Goal: Communication & Community: Answer question/provide support

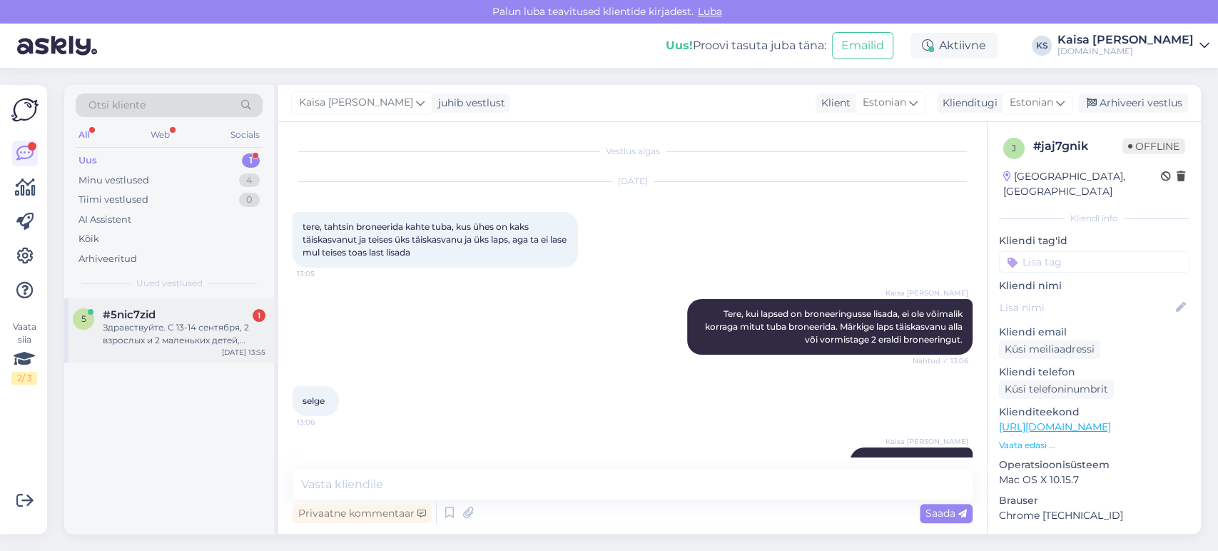
scroll to position [36, 0]
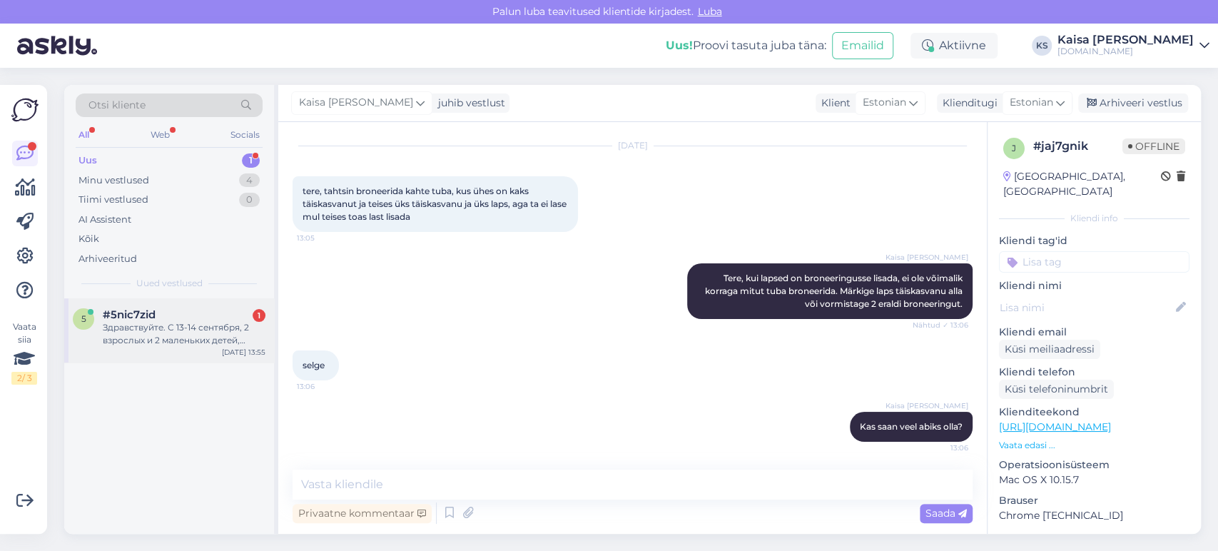
click at [192, 335] on div "Здравствуйте. С 13-14 сентября, 2 взрослых и 2 маленьких детей, гостиница Vikin…" at bounding box center [184, 334] width 163 height 26
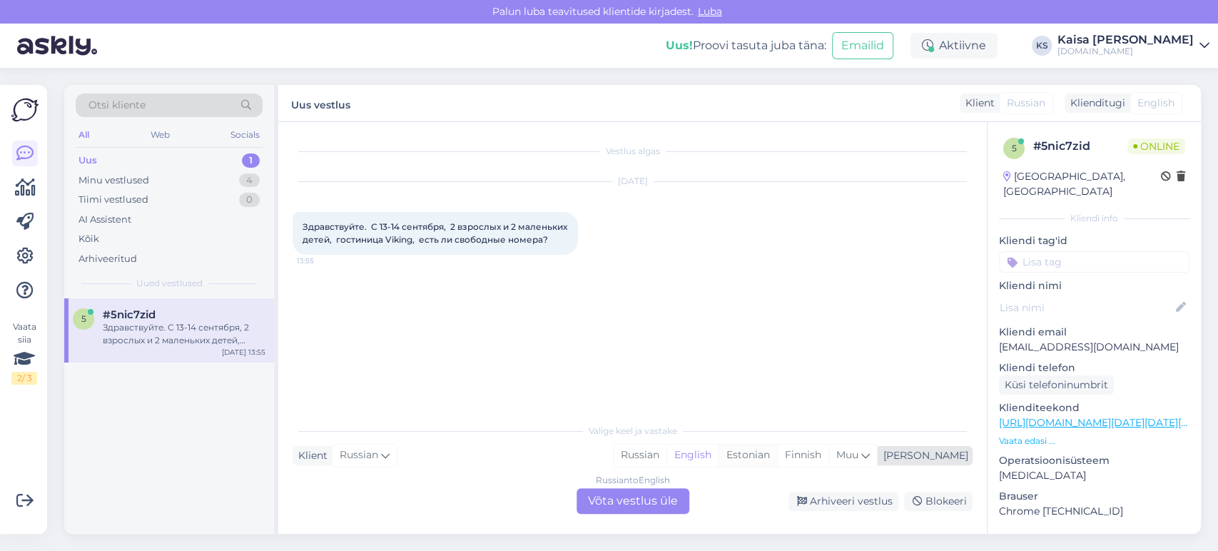
click at [777, 460] on div "Estonian" at bounding box center [748, 455] width 59 height 21
click at [667, 502] on div "Russian to Estonian Võta vestlus üle" at bounding box center [633, 501] width 113 height 26
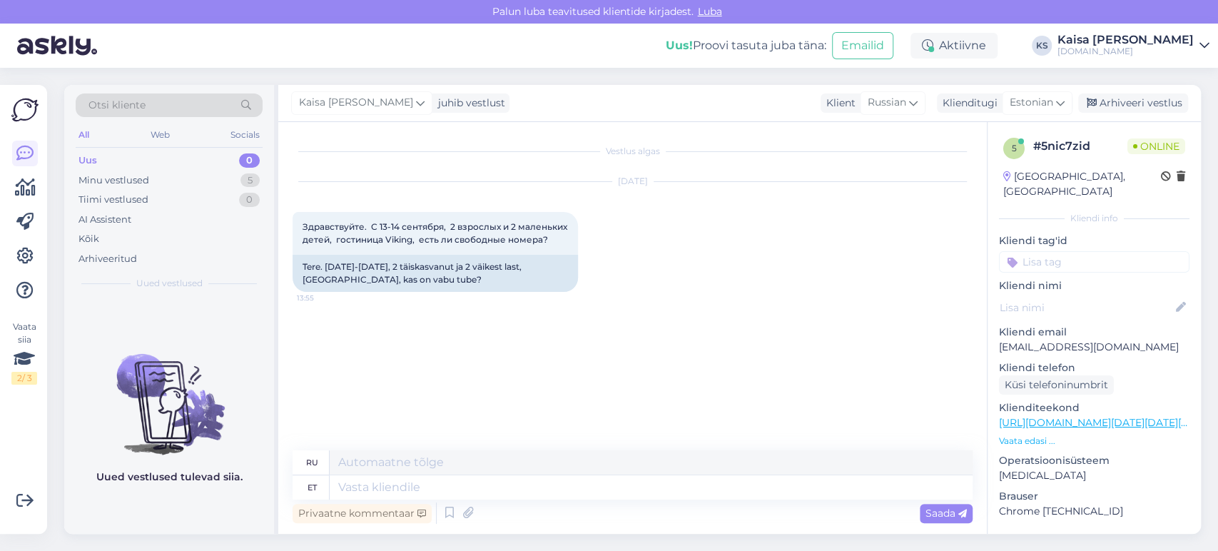
click at [1020, 435] on p "Vaata edasi ..." at bounding box center [1094, 441] width 191 height 13
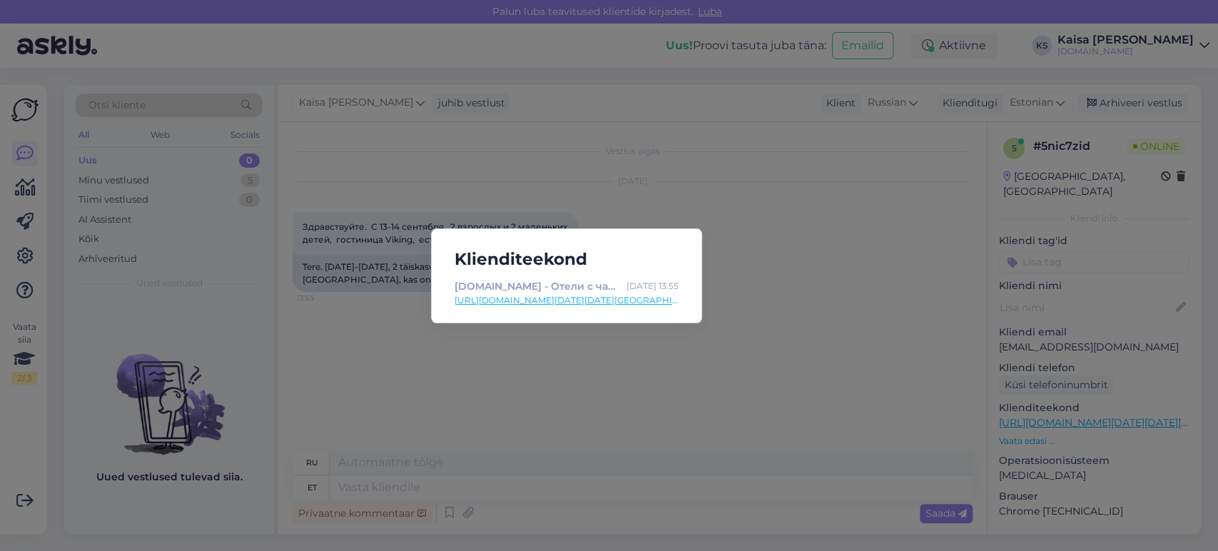
click at [629, 300] on link "[URL][DOMAIN_NAME][DATE][DATE][GEOGRAPHIC_DATA]" at bounding box center [567, 300] width 224 height 13
click at [590, 480] on div "Klienditeekond [DOMAIN_NAME] - Отели с чарующими дополнениями [DATE] 13:55 [URL…" at bounding box center [609, 275] width 1218 height 551
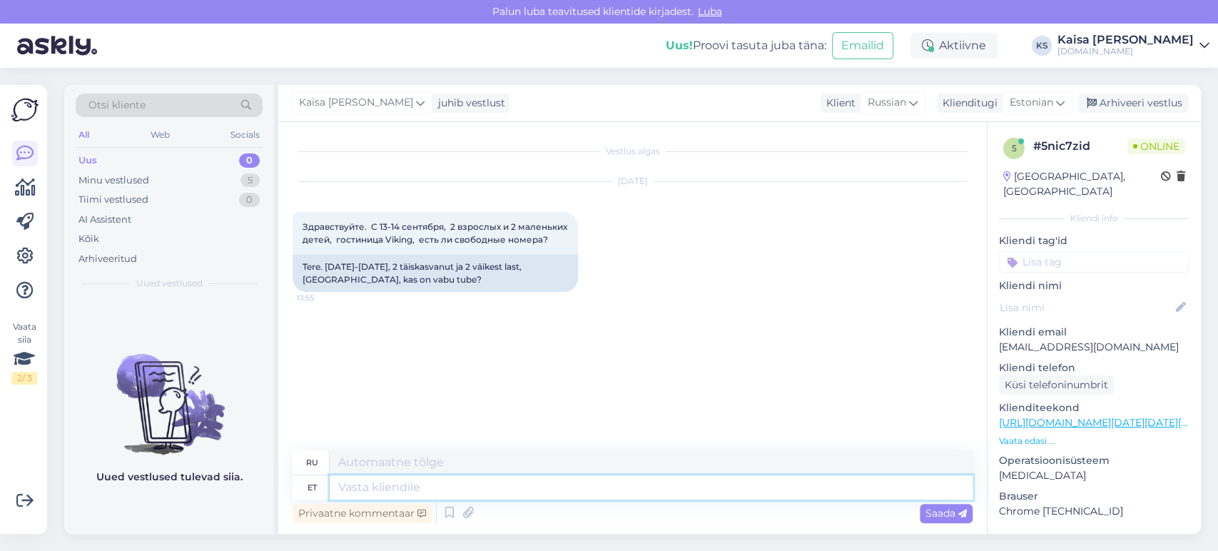
click at [581, 483] on textarea at bounding box center [651, 487] width 643 height 24
type textarea "Tere, mi"
type textarea "Привет,"
type textarea "Tere, mis"
type textarea "Привет, что?"
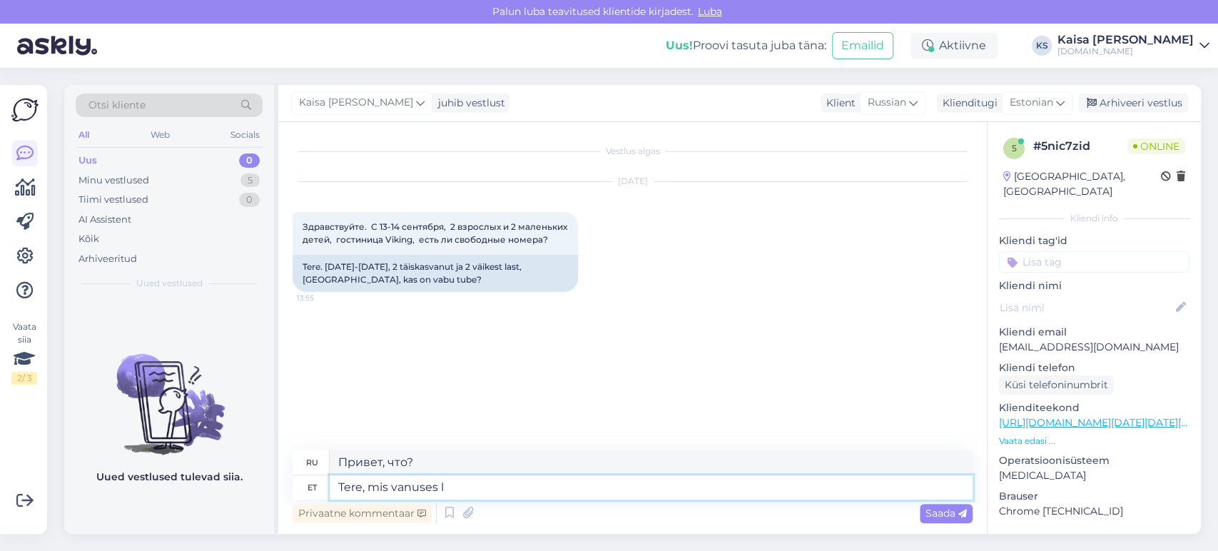
type textarea "Tere, mis vanuses la"
type textarea "Здравствуйте, какой у вас возраст?"
type textarea "Tere, mis vanuses lapsed on"
type textarea "Здравствуйте, какой возраст у детей?"
type textarea "Tere, mis vanuses lapsed on"
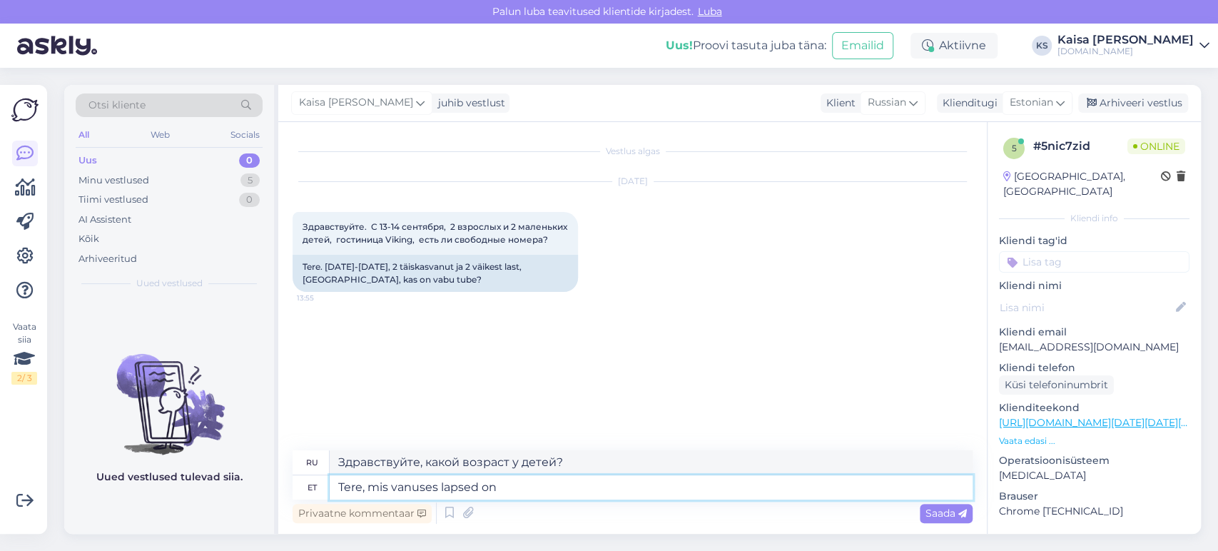
type textarea "Здравствуйте, сколько лет детям?"
type textarea "Tere, mis vanuses lapsed on?"
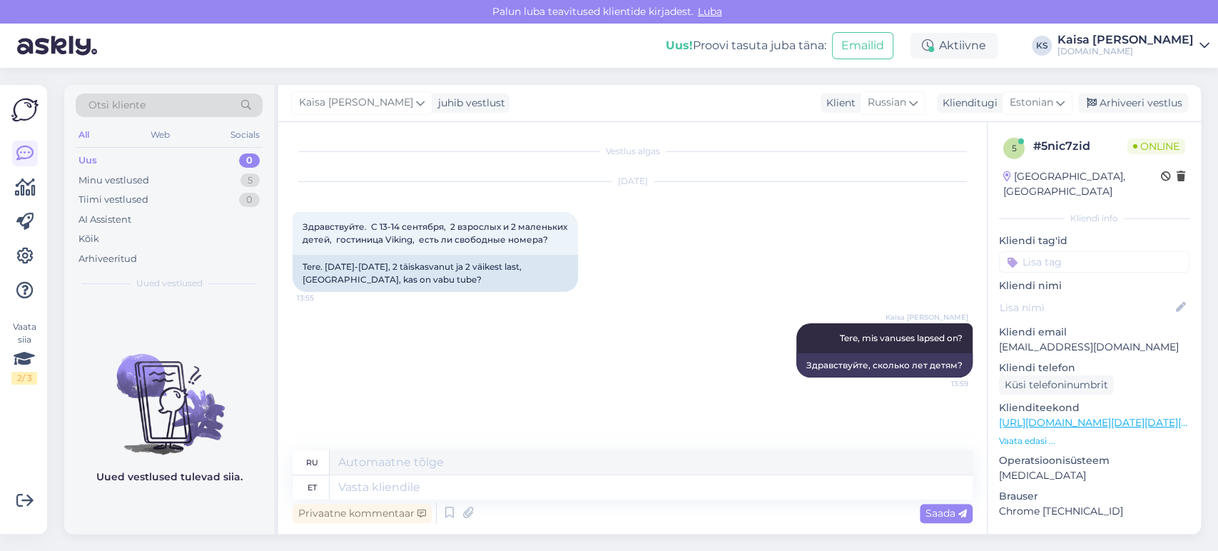
click at [765, 309] on div "[PERSON_NAME], mis vanuses lapsed on? 13:59 Здравствуйте, сколько лет детям?" at bounding box center [633, 351] width 680 height 86
click at [647, 295] on div "[DATE] Здравствуйте. С 13-14 сентября, 2 взрослых и 2 маленьких детей, гостиниц…" at bounding box center [633, 236] width 680 height 141
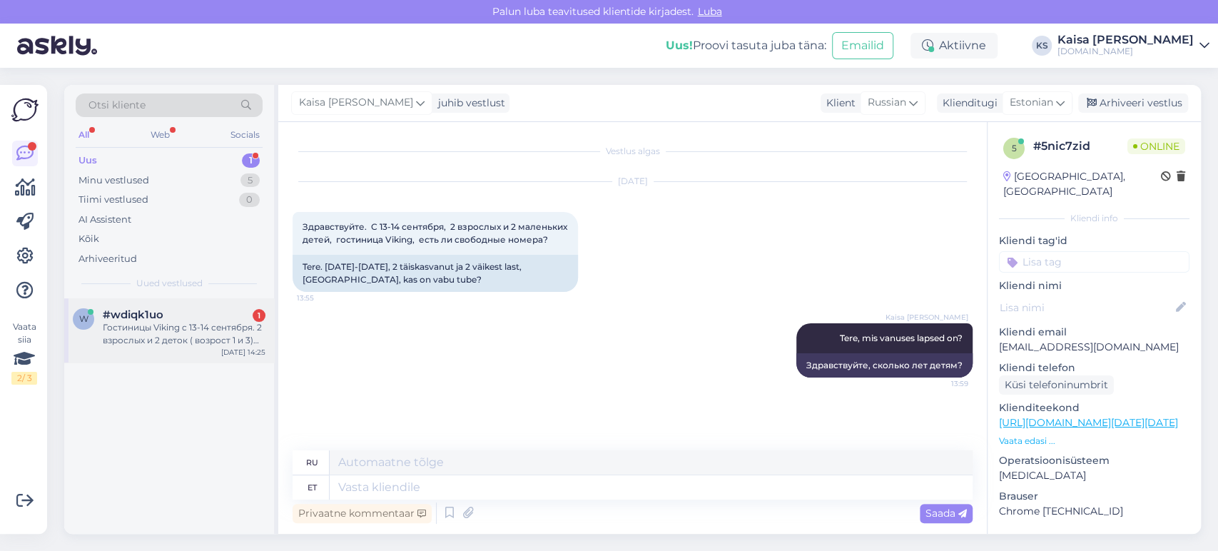
click at [158, 308] on span "#wdiqk1uo" at bounding box center [133, 314] width 61 height 13
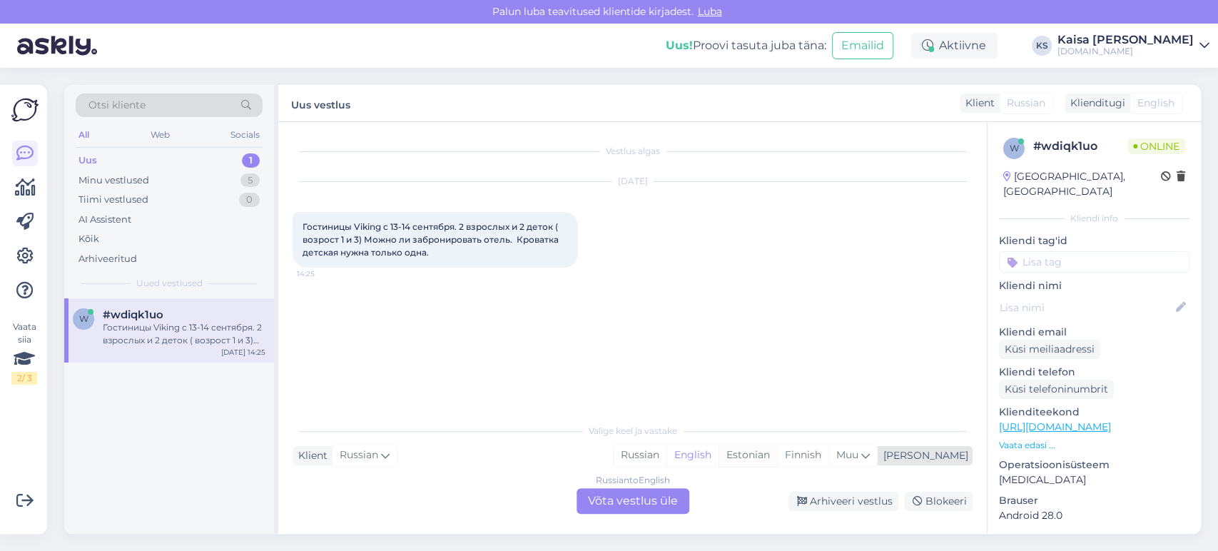
click at [777, 461] on div "Estonian" at bounding box center [748, 455] width 59 height 21
click at [651, 500] on div "Russian to Estonian Võta vestlus üle" at bounding box center [633, 501] width 113 height 26
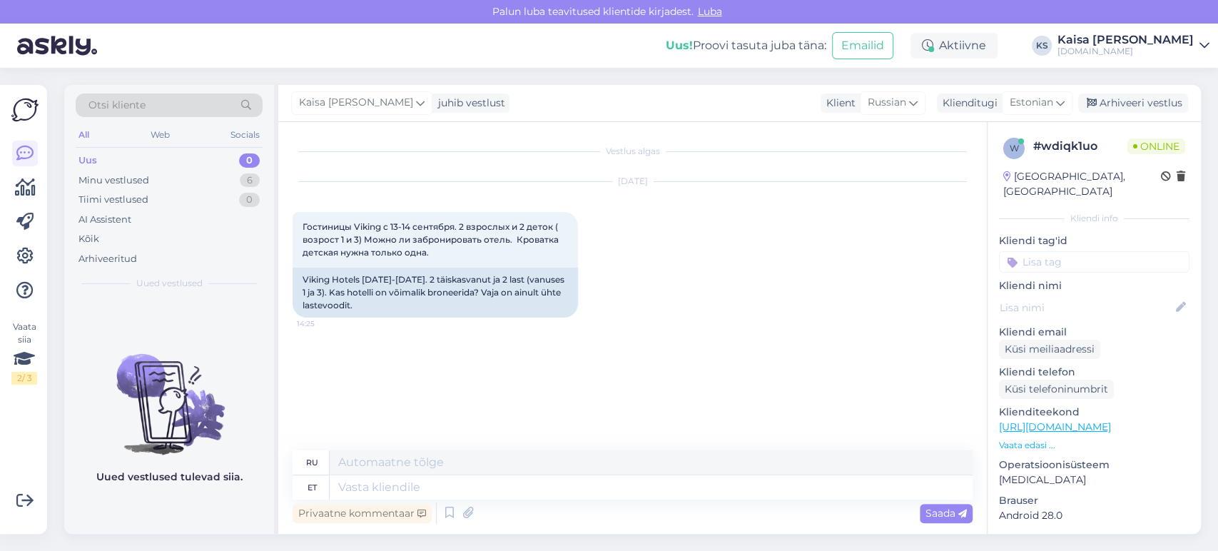
click at [1039, 439] on p "Vaata edasi ..." at bounding box center [1094, 445] width 191 height 13
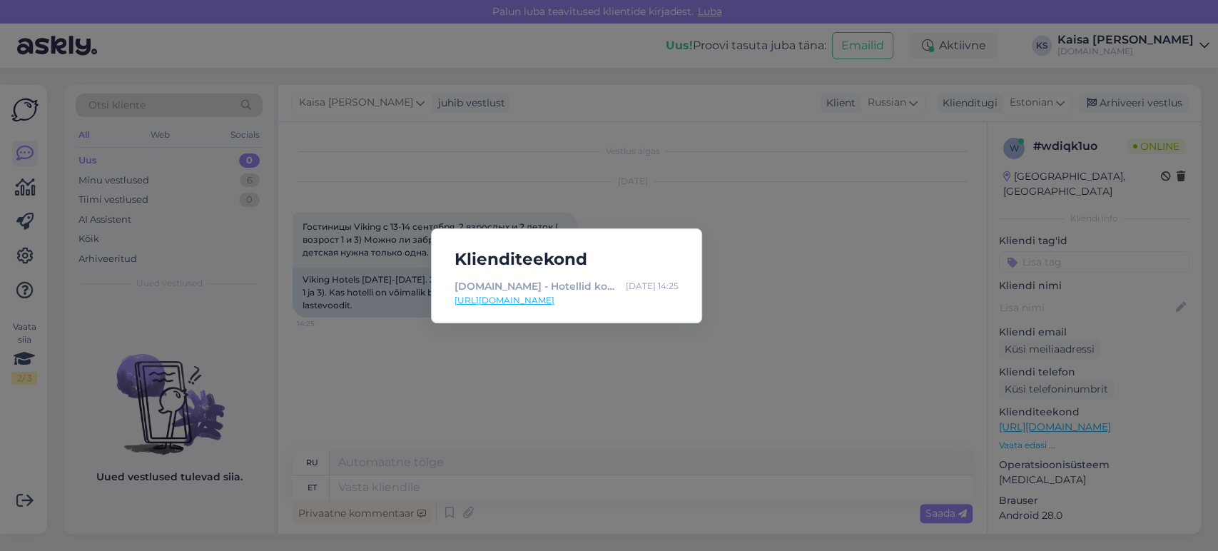
click at [794, 375] on div "Klienditeekond [DOMAIN_NAME] - Hotellid koos võluvate lisavõimalustega [DATE] 1…" at bounding box center [609, 275] width 1218 height 551
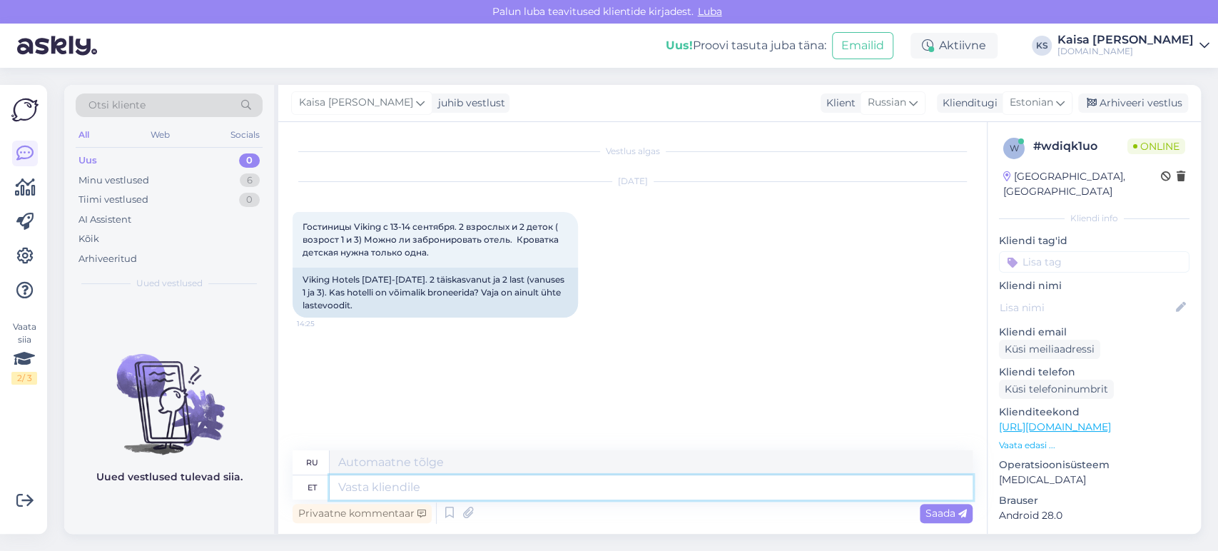
click at [560, 486] on textarea at bounding box center [651, 487] width 643 height 24
type textarea "Tere, o"
type textarea "Привет,"
type textarea "Tere, otselink pak"
type textarea "Привет, прямая ссылка"
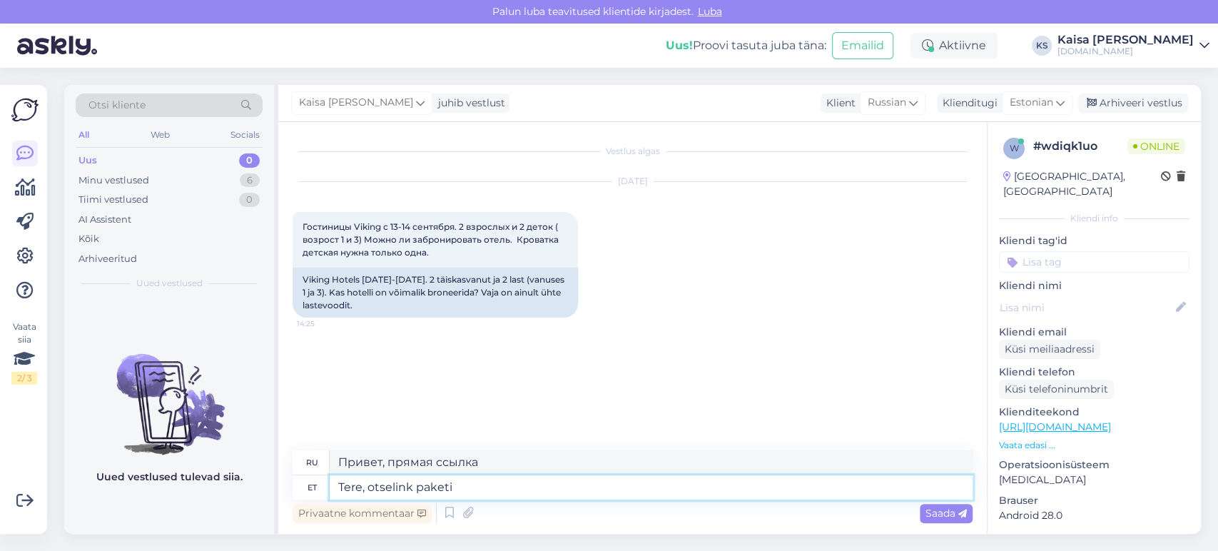
type textarea "Tere, otselink paketi j"
type textarea "Здравствуйте, прямая ссылка на пакет"
type textarea "Tere, otselink paketi juurde on si"
type textarea "Здравствуйте, прямая ссылка на пакет:"
paste textarea "[URL][DOMAIN_NAME][PERSON_NAME][DATE][DATE][GEOGRAPHIC_DATA]"
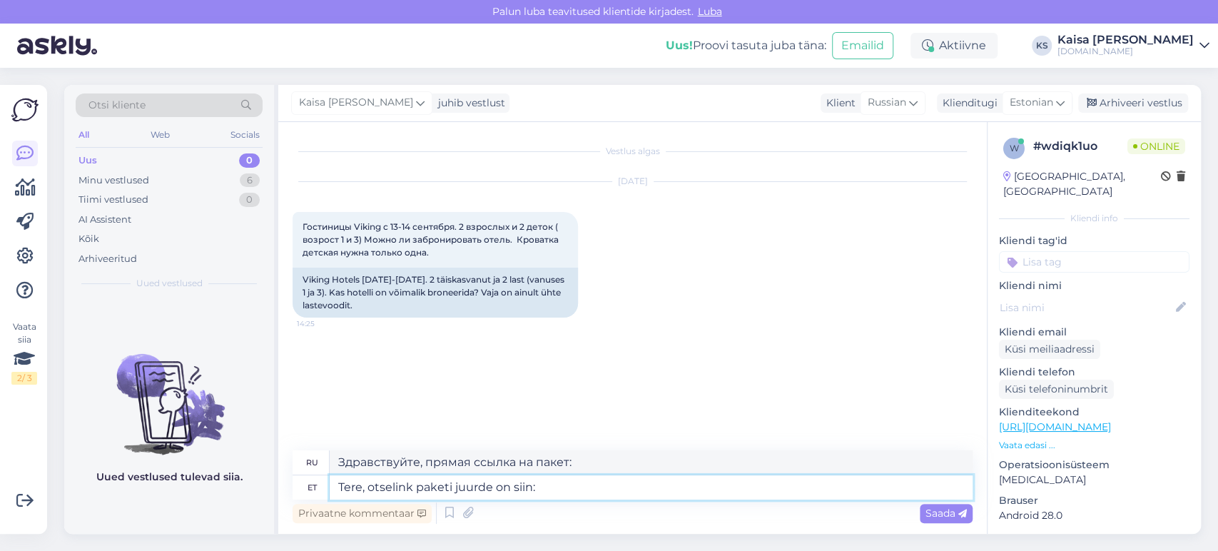
type textarea "Tere, otselink paketi juurde on siin: [URL][DOMAIN_NAME][PERSON_NAME][DATE][DAT…"
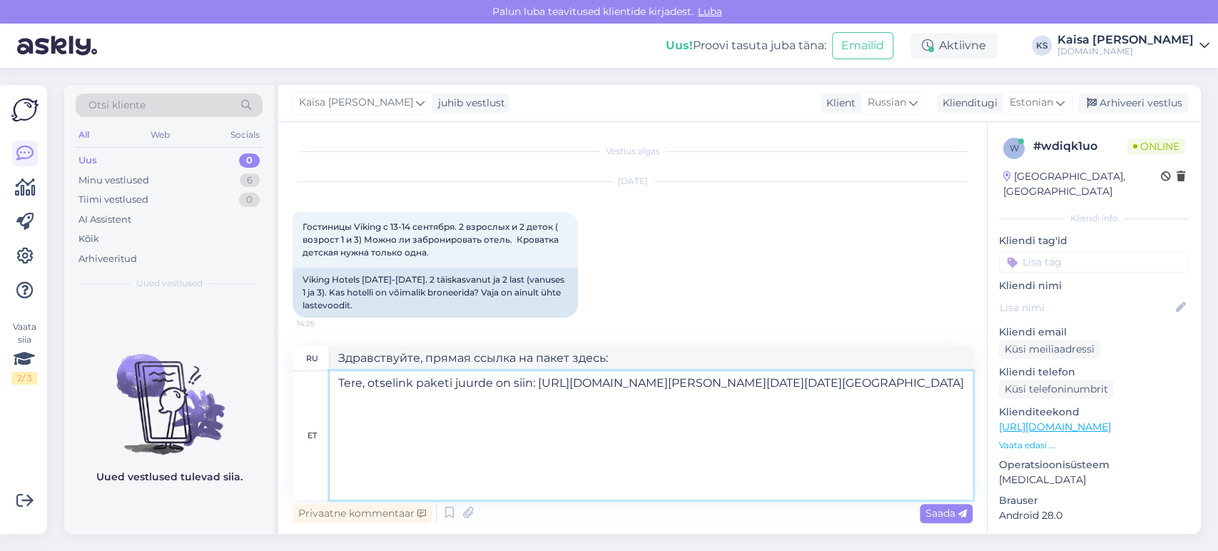
scroll to position [19, 0]
type textarea "Здравствуйте, прямая ссылка на пакет здесь: [URL][DOMAIN_NAME][PERSON_NAME][DAT…"
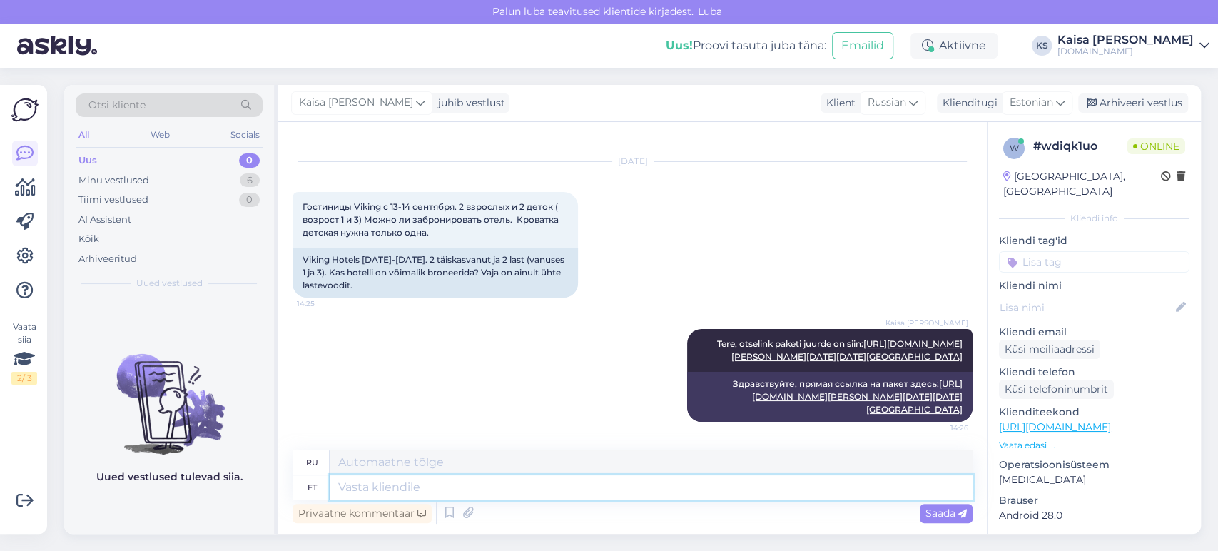
scroll to position [0, 0]
type textarea "Broneeringusse pa"
type textarea "В резервацию"
type textarea "Broneeringusse palun m"
type textarea "Пожалуйста, сделайте заказ."
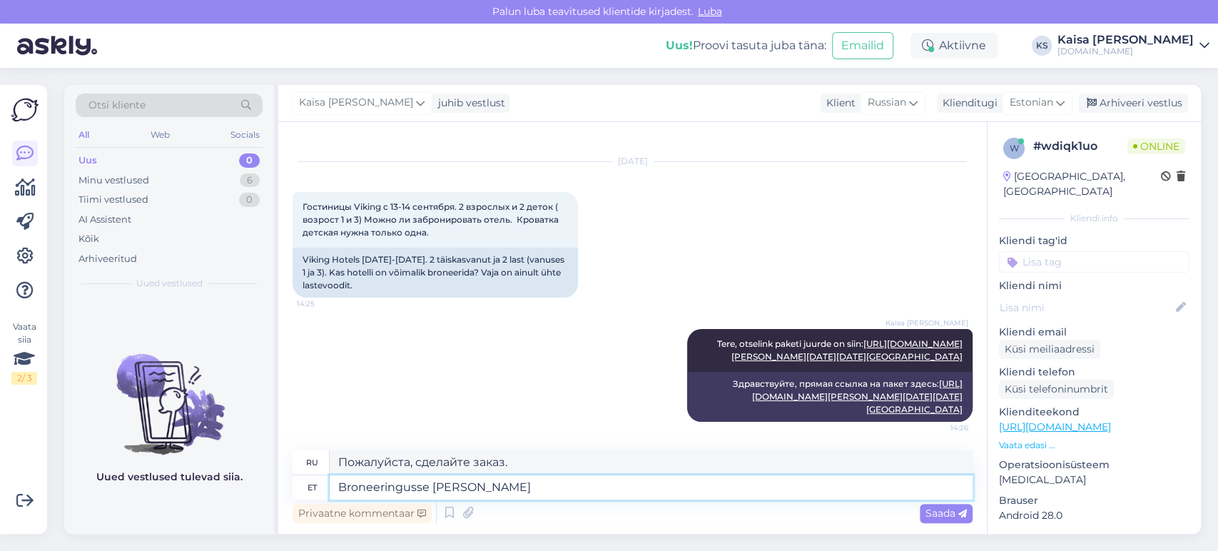
type textarea "Broneeringusse [PERSON_NAME]"
type textarea "Пожалуйста, укажите это при бронировании."
type textarea "Broneeringusse palun märkige l"
type textarea "Пожалуйста, укажите в вашем бронировании"
type textarea "Broneeringusse palun märkige laps, ke"
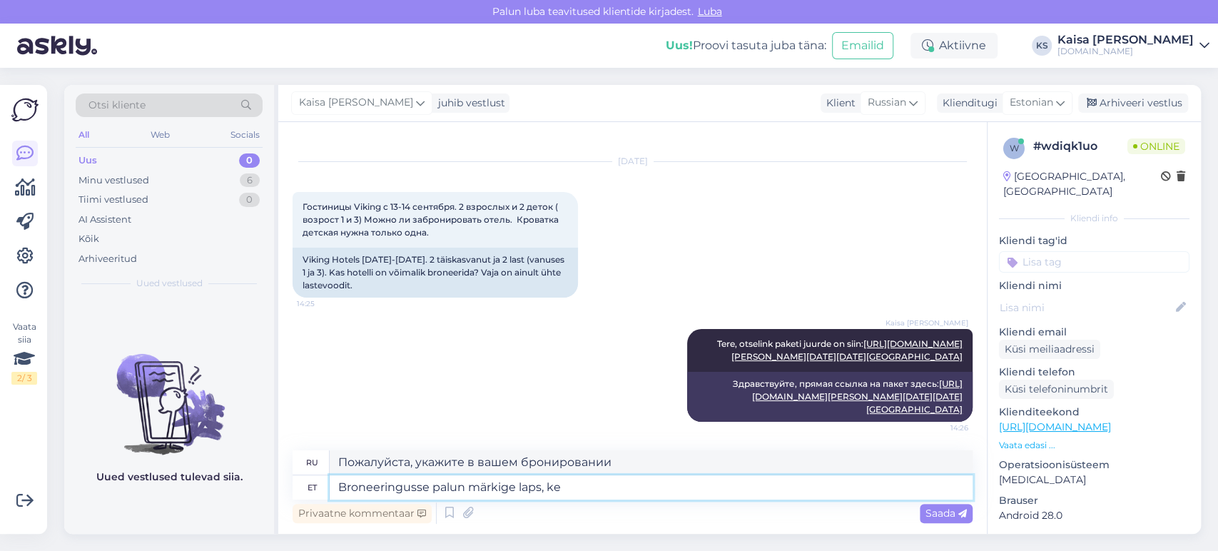
type textarea "Пожалуйста, укажите ребенка в бронировании."
type textarea "Broneeringusse palun märkige laps, kellele"
type textarea "При бронировании, пожалуйста, укажите, для какого ребенка вы делаете заказ."
type textarea "Broneeringusse palun märkige laps, kellele soovite b"
type textarea "Пожалуйста, укажите при бронировании, какого ребенка вы хотели бы зарезервирова…"
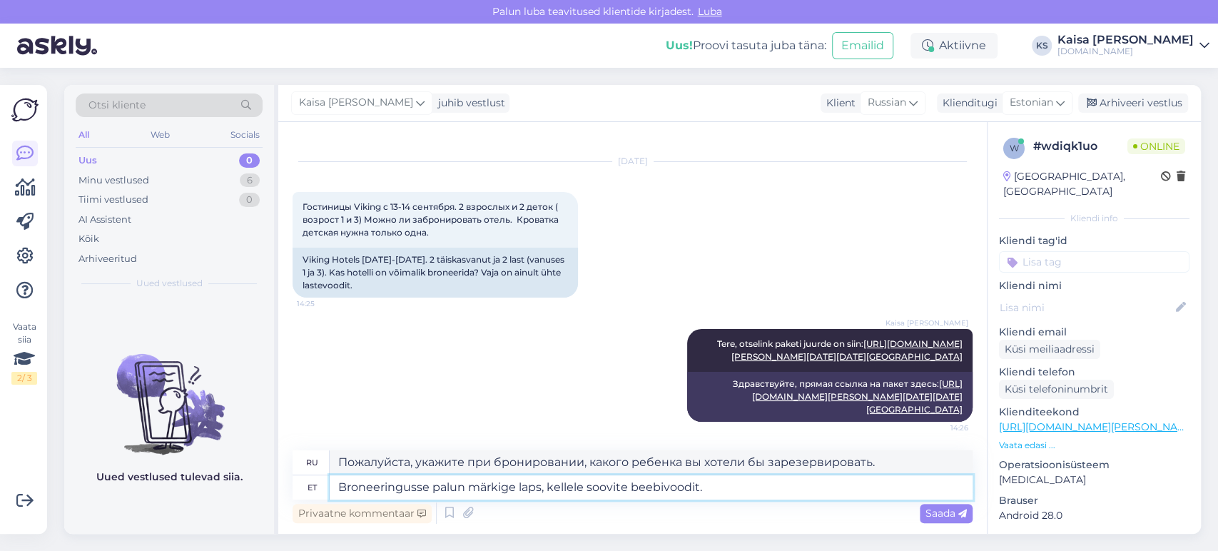
type textarea "Broneeringusse palun märkige laps, kellele soovite beebivoodit."
type textarea "Пожалуйста, укажите при бронировании, для какого ребенка вы хотели бы получить …"
type textarea "Broneeringusse palun märkige laps, kellele soovite beebivoodit. Teise lapse i"
type textarea "Пожалуйста, укажите при бронировании, для какого ребёнка вы хотите детскую кров…"
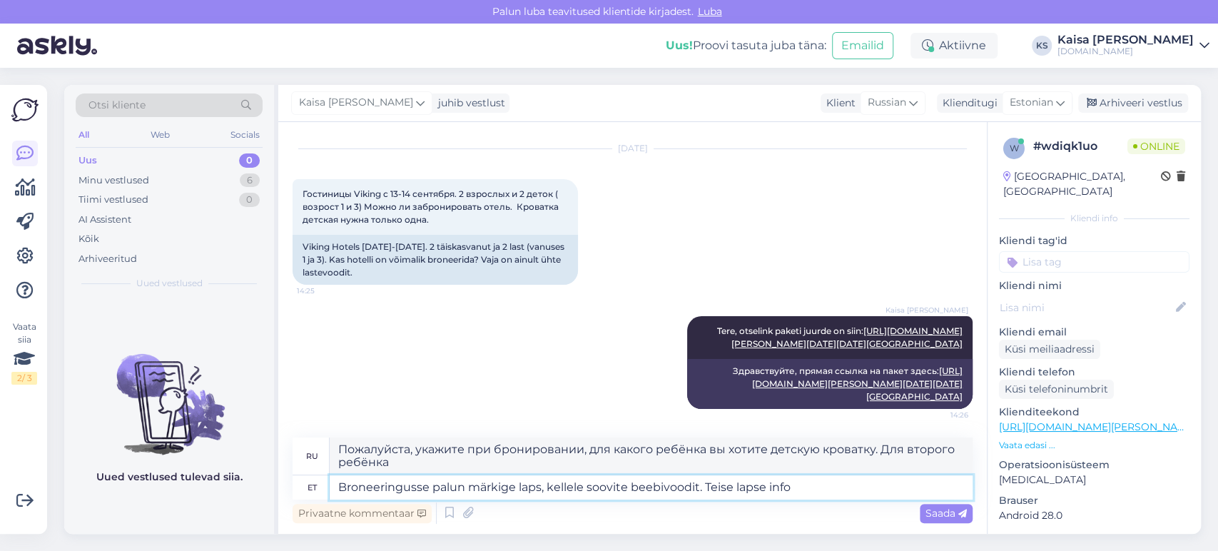
type textarea "Broneeringusse palun märkige laps, kellele soovite beebivoodit. Teise lapse inf…"
type textarea "Пожалуйста, укажите при бронировании, для какого ребёнка вы хотели бы детскую к…"
type textarea "Broneeringusse palun märkige laps, kellele soovite beebivoodit. Teise lapse inf…"
type textarea "Пожалуйста, укажите при бронировании, для какого ребёнка вы хотите детскую кров…"
type textarea "Broneeringusse palun märkige laps, kellele soovite beebivoodit. Teise lapse inf…"
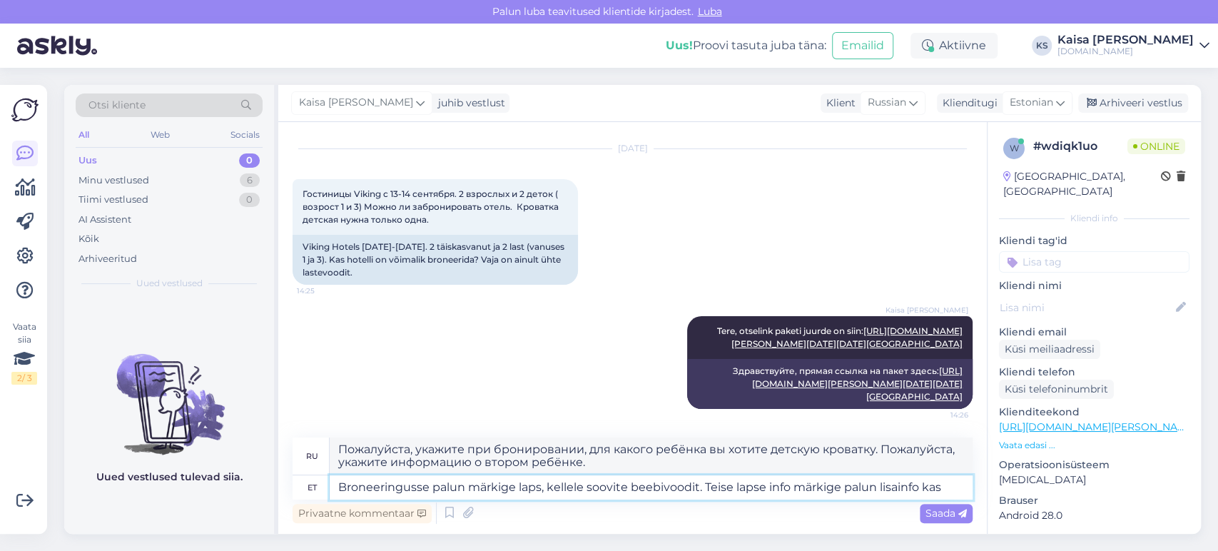
type textarea "Пожалуйста, укажите при бронировании, для какого ребёнка вы хотели бы детскую к…"
type textarea "Broneeringusse palun märkige laps, kellele soovite beebivoodit. Teise lapse inf…"
type textarea "Пожалуйста, укажите при бронировании, для какого ребёнка вы хотите детскую кров…"
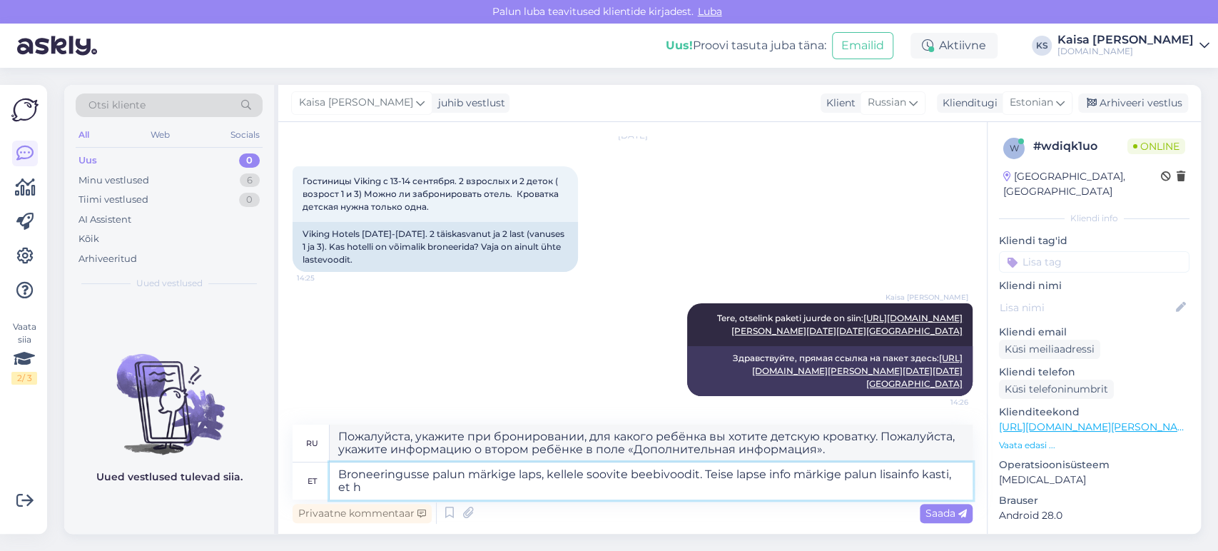
type textarea "Broneeringusse palun märkige laps, kellele soovite beebivoodit. Teise lapse inf…"
type textarea "Пожалуйста, укажите при бронировании, для какого ребёнка вы хотите детскую кров…"
type textarea "Broneeringusse palun märkige laps, kellele soovite beebivoodit. Teise lapse inf…"
type textarea "Пожалуйста, укажите при бронировании, для какого ребёнка вы хотели бы детскую к…"
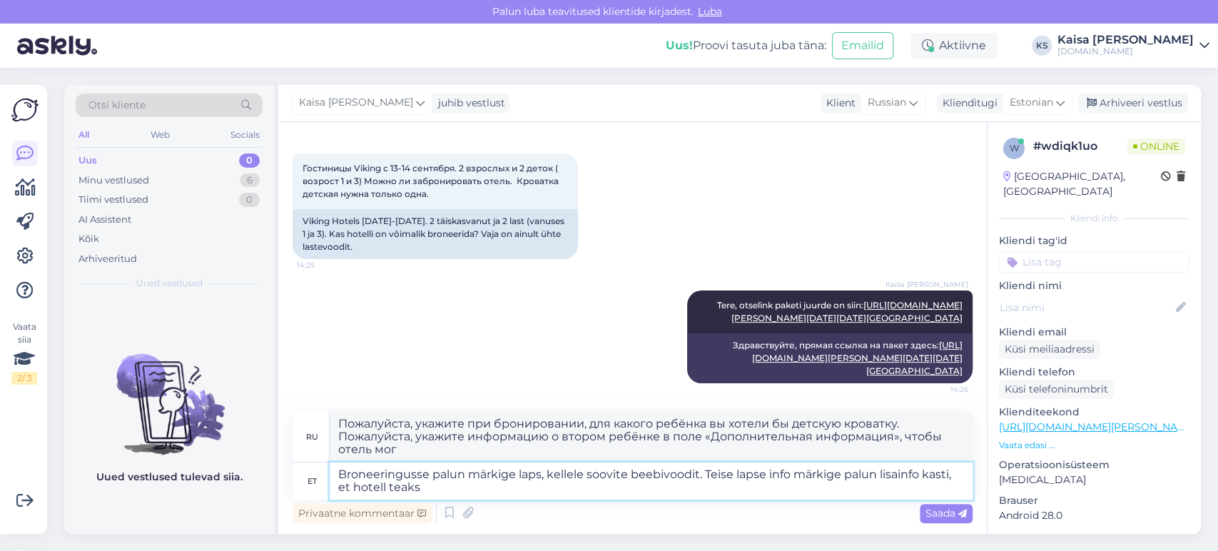
type textarea "Broneeringusse palun märkige laps, kellele soovite beebivoodit. Teise lapse inf…"
type textarea "Пожалуйста, укажите при бронировании, для какого ребёнка вы хотите детскую кров…"
type textarea "Broneeringusse palun märkige laps, kellele soovite beebivoodit. Teise lapse inf…"
type textarea "Пожалуйста, укажите при бронировании, для какого ребёнка вы хотели бы детскую к…"
type textarea "Broneeringusse palun märkige laps, kellele soovite beebivoodit. Teise lapse inf…"
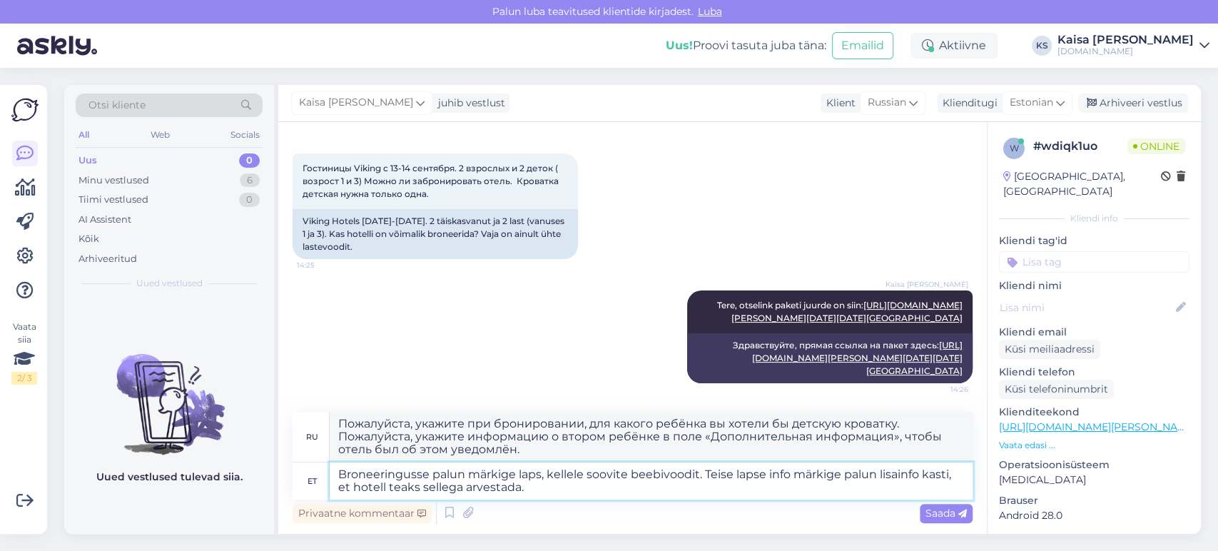
type textarea "Пожалуйста, укажите при бронировании, для какого ребёнка вы хотели бы детскую к…"
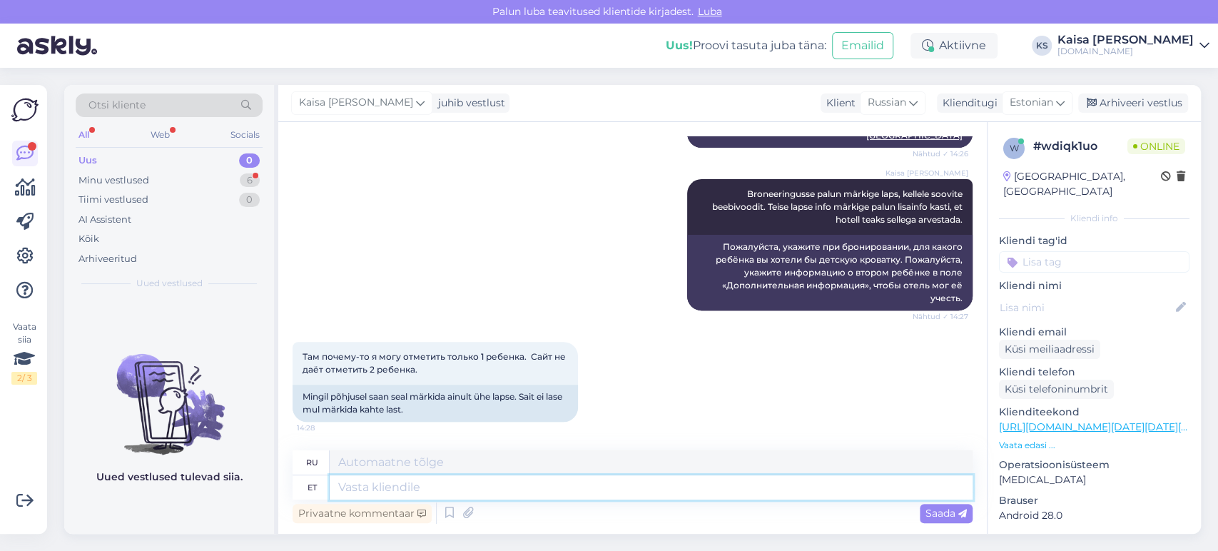
scroll to position [743, 0]
click at [502, 492] on textarea at bounding box center [651, 487] width 643 height 24
drag, startPoint x: 749, startPoint y: 206, endPoint x: 953, endPoint y: 230, distance: 205.5
click at [953, 230] on div "[PERSON_NAME] Broneeringusse palun märkige laps, kellele soovite beebivoodit. T…" at bounding box center [829, 207] width 285 height 56
click at [952, 223] on div "[PERSON_NAME] Broneeringusse palun märkige laps, kellele soovite beebivoodit. T…" at bounding box center [829, 207] width 285 height 56
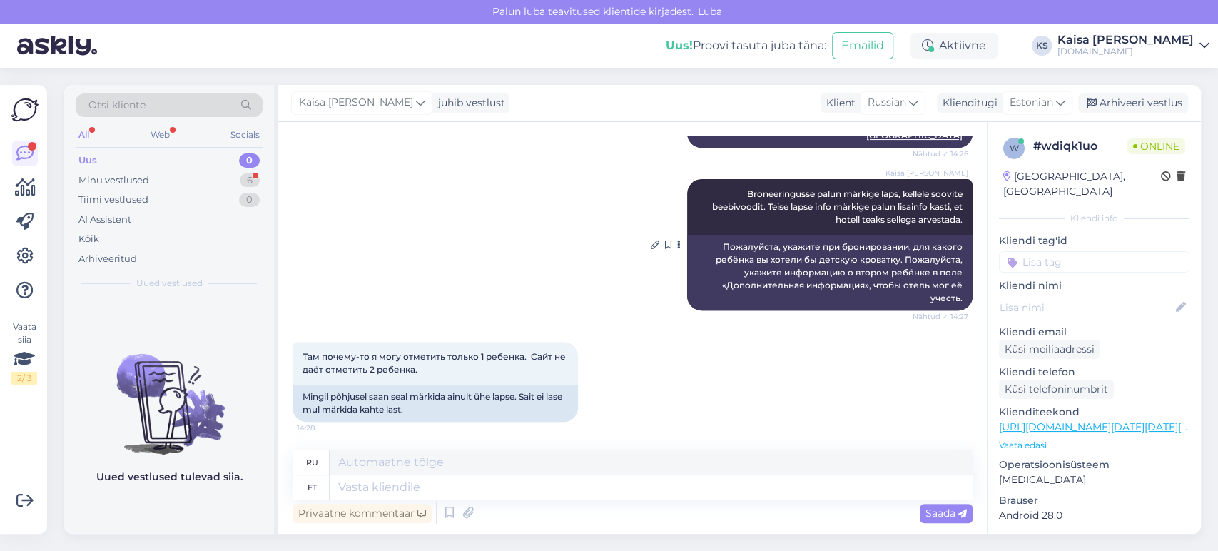
drag, startPoint x: 950, startPoint y: 223, endPoint x: 726, endPoint y: 199, distance: 225.3
click at [726, 199] on div "[PERSON_NAME] Broneeringusse palun märkige laps, kellele soovite beebivoodit. T…" at bounding box center [829, 207] width 285 height 56
copy span "Broneeringusse palun märkige laps, kellele soovite beebivoodit. Teise lapse inf…"
click at [644, 493] on textarea at bounding box center [651, 487] width 643 height 24
paste textarea "Broneeringusse palun märkige laps, kellele soovite beebivoodit. Teise lapse inf…"
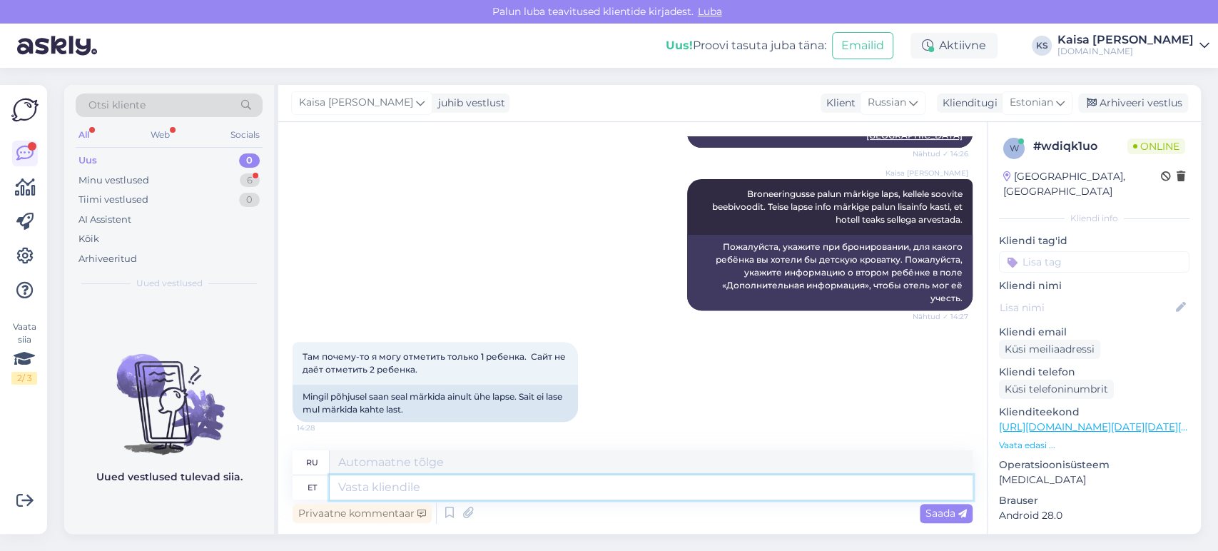
type textarea "Broneeringusse palun märkige laps, kellele soovite beebivoodit. Teise lapse inf…"
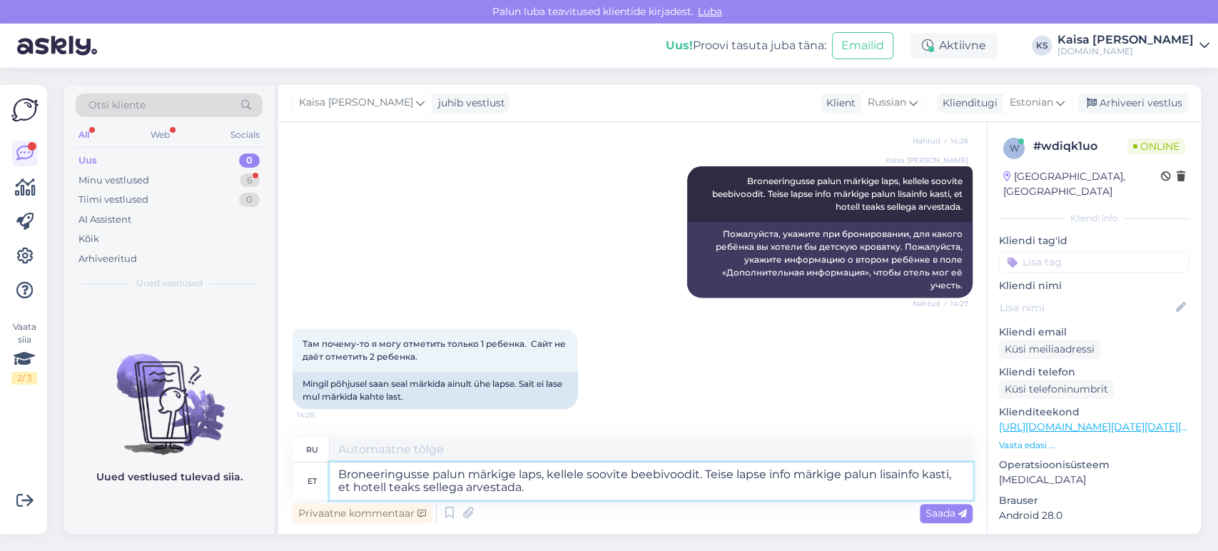
type textarea "Пожалуйста, укажите при бронировании, для какого ребёнка вы хотели бы детскую к…"
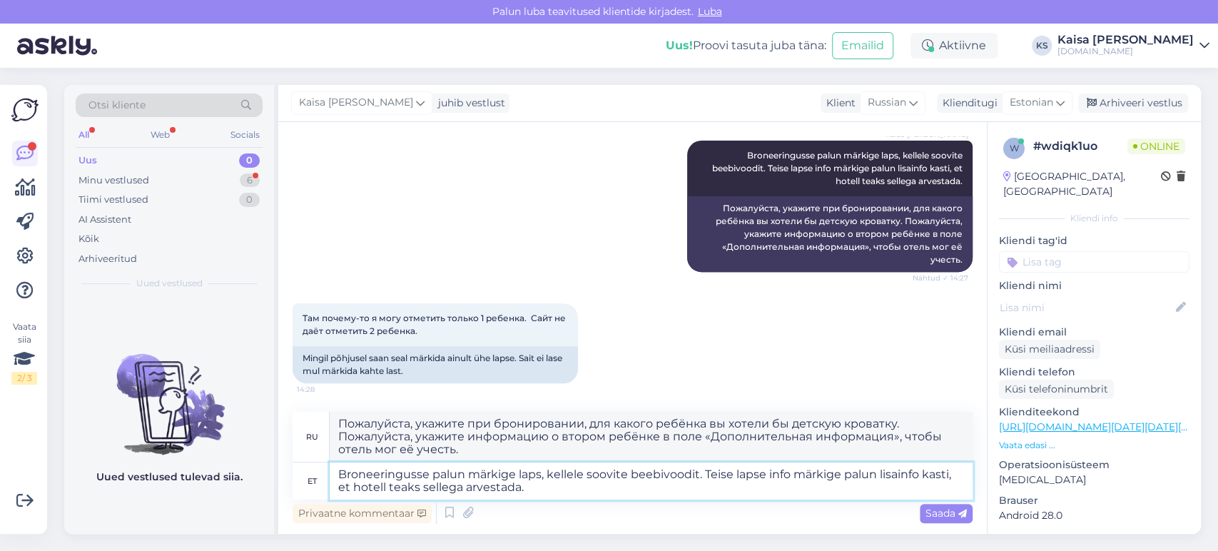
click at [664, 487] on textarea "Broneeringusse palun märkige laps, kellele soovite beebivoodit. Teise lapse inf…" at bounding box center [651, 480] width 643 height 37
click at [879, 476] on textarea "Broneeringusse palun märkige laps, kellele soovite beebivoodit. Teise lapse inf…" at bounding box center [651, 480] width 643 height 37
type textarea "Broneeringusse palun märkige laps, kellele soovite beebivoodit. Teise lapse inf…"
type textarea "Пожалуйста, укажите при бронировании, для какого ребёнка вы хотите детскую кров…"
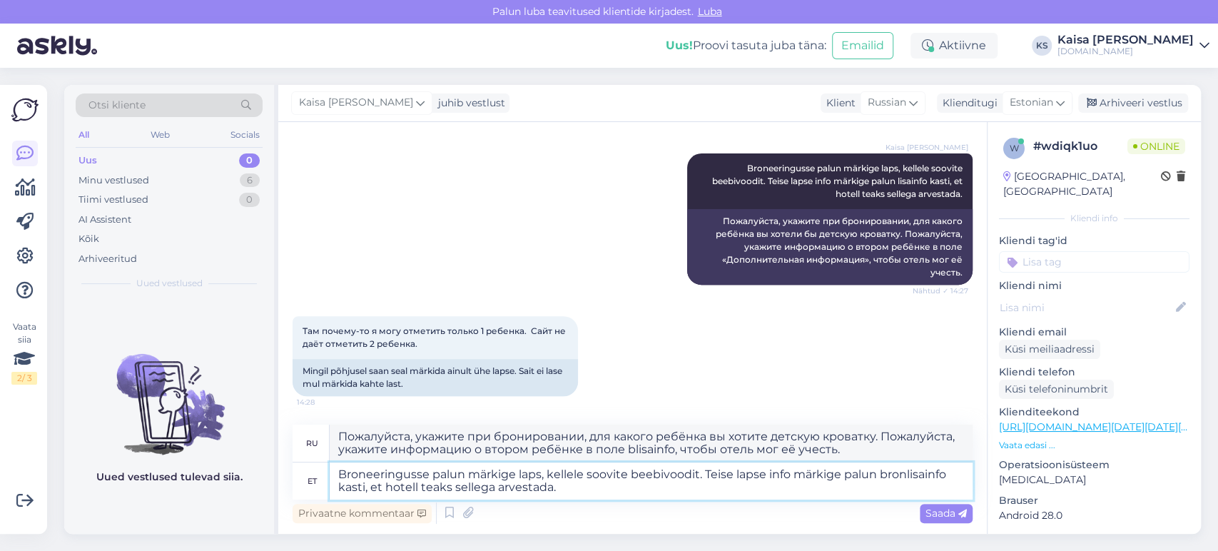
type textarea "Broneeringusse palun märkige laps, kellele soovite beebivoodit. Teise lapse inf…"
type textarea "Пожалуйста, укажите при бронировании, для какого ребёнка вы хотели бы детскую к…"
type textarea "Broneeringusse palun märkige laps, kellele soovite beebivoodit. Teise lapse inf…"
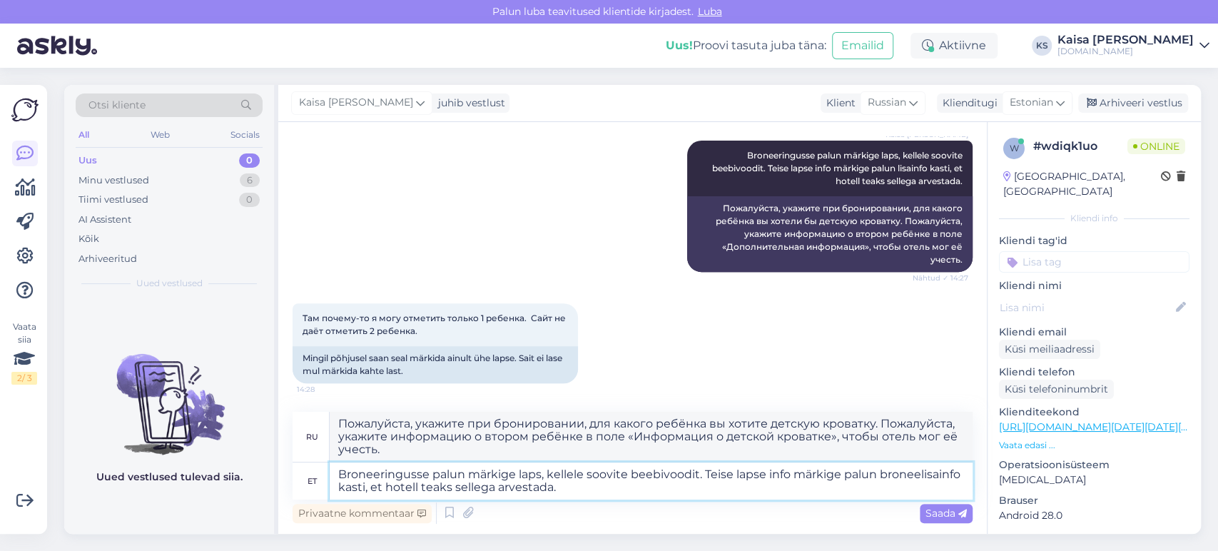
type textarea "Пожалуйста, укажите при бронировании, для какого ребёнка вы хотели бы детскую к…"
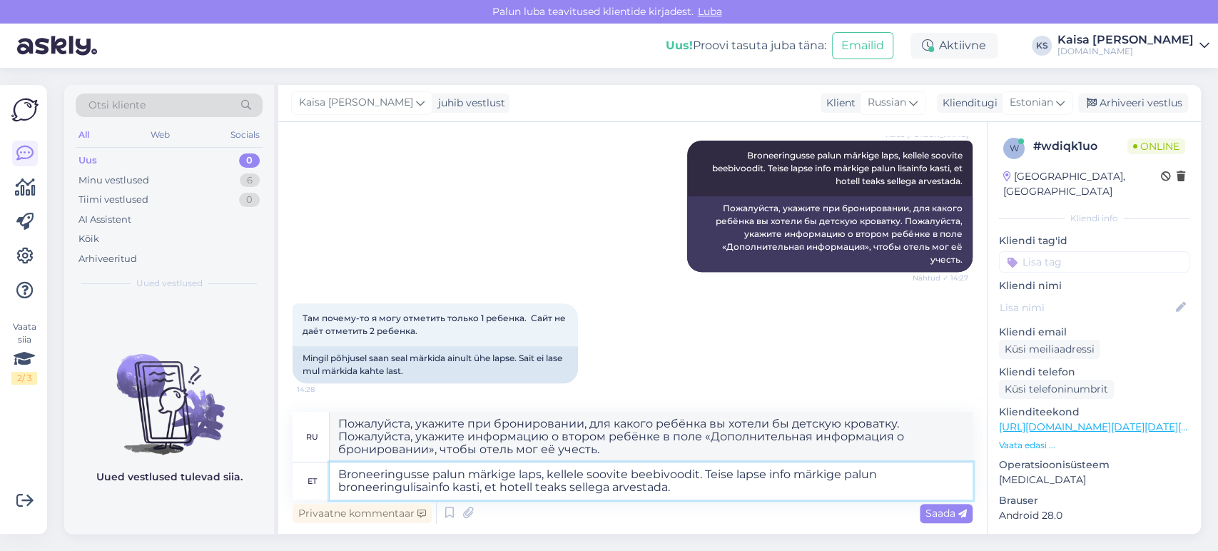
type textarea "Broneeringusse palun märkige laps, kellele soovite beebivoodit. Teise lapse inf…"
type textarea "Пожалуйста, укажите при бронировании, для какого ребёнка вы хотите детскую кров…"
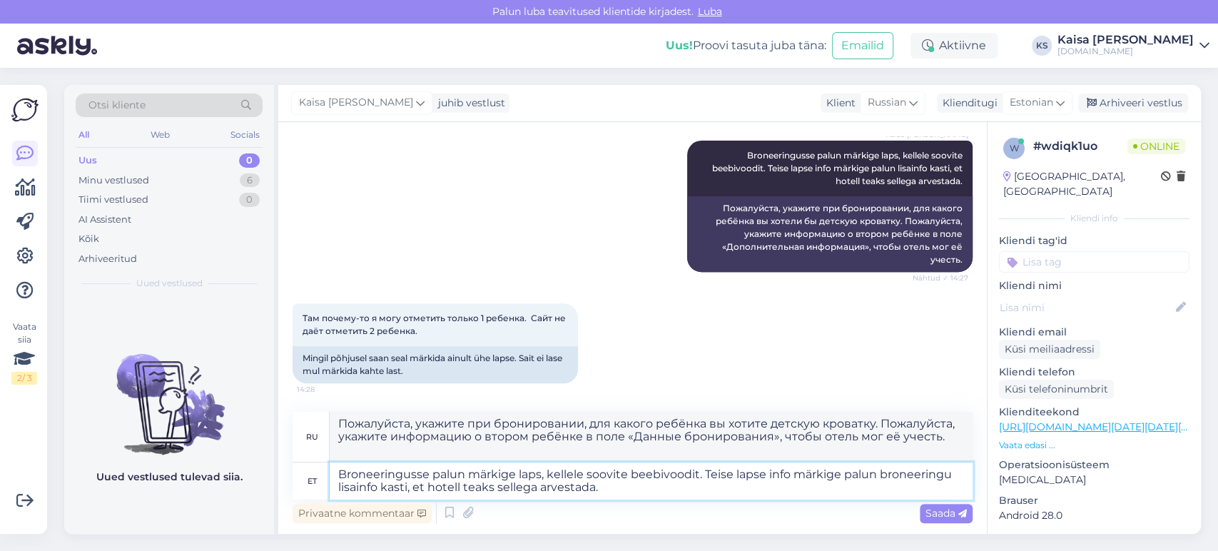
type textarea "Broneeringusse palun märkige laps, kellele soovite beebivoodit. Teise lapse inf…"
type textarea "Пожалуйста, укажите при бронировании, для какого ребёнка вы хотели бы детскую к…"
type textarea "Broneeringusse palun märkige laps, kellele soovite beebivoodit. Teise lapse inf…"
type textarea "Пожалуйста, укажите при бронировании, для какого ребёнка вы хотели бы детскую к…"
type textarea "Broneeringusse palun märkige laps, kellele soovite beebivoodit. Teise lapse inf…"
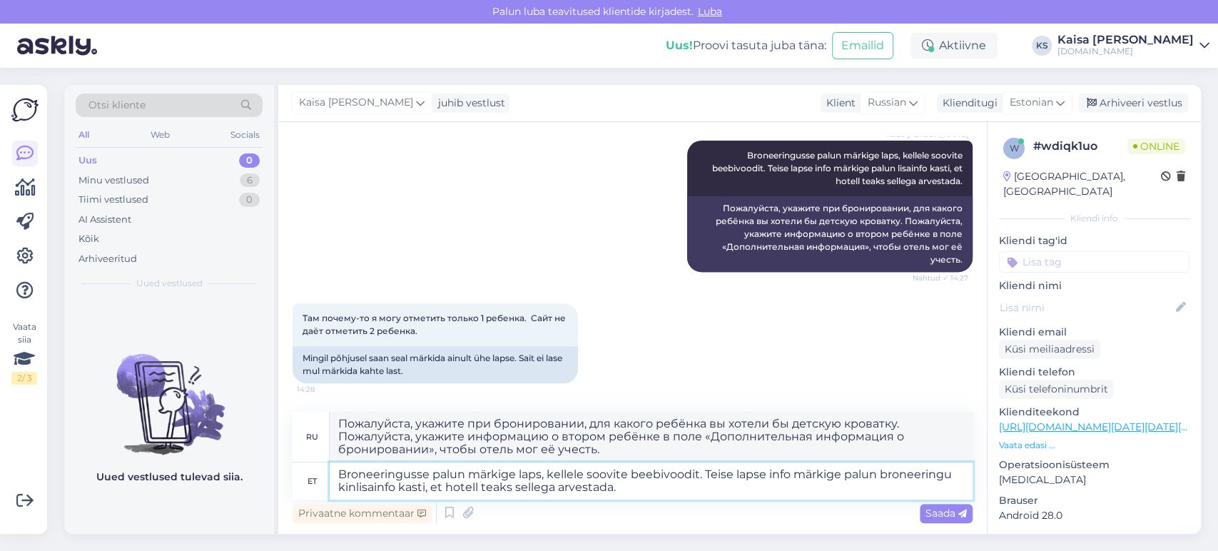
type textarea "Пожалуйста, укажите при бронировании, для какого ребёнка вы хотите детскую кров…"
type textarea "Broneeringusse palun märkige laps, kellele soovite beebivoodit. Teise lapse inf…"
type textarea "Пожалуйста, укажите при бронировании, для какого ребёнка вы хотели бы детскую к…"
type textarea "Broneeringusse palun märkige laps, kellele soovite beebivoodit. Teise lapse inf…"
type textarea "Пожалуйста, укажите при бронировании, для какого ребёнка вы хотели бы детскую к…"
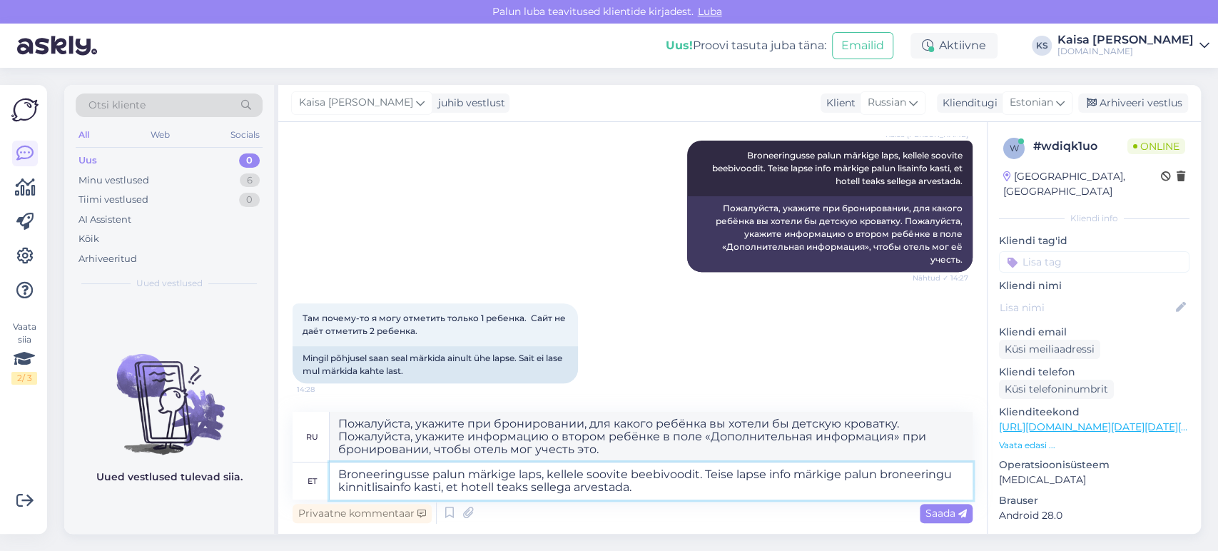
type textarea "Broneeringusse palun märkige laps, kellele soovite beebivoodit. Teise lapse inf…"
type textarea "Пожалуйста, укажите при бронировании, для какого ребёнка вы хотели бы детскую к…"
type textarea "Broneeringusse palun märkige laps, kellele soovite beebivoodit. Teise lapse inf…"
type textarea "Пожалуйста, укажите при бронировании, для какого ребёнка вы хотели бы детскую к…"
type textarea "Broneeringusse palun märkige laps, kellele soovite beebivoodit. Teise lapse inf…"
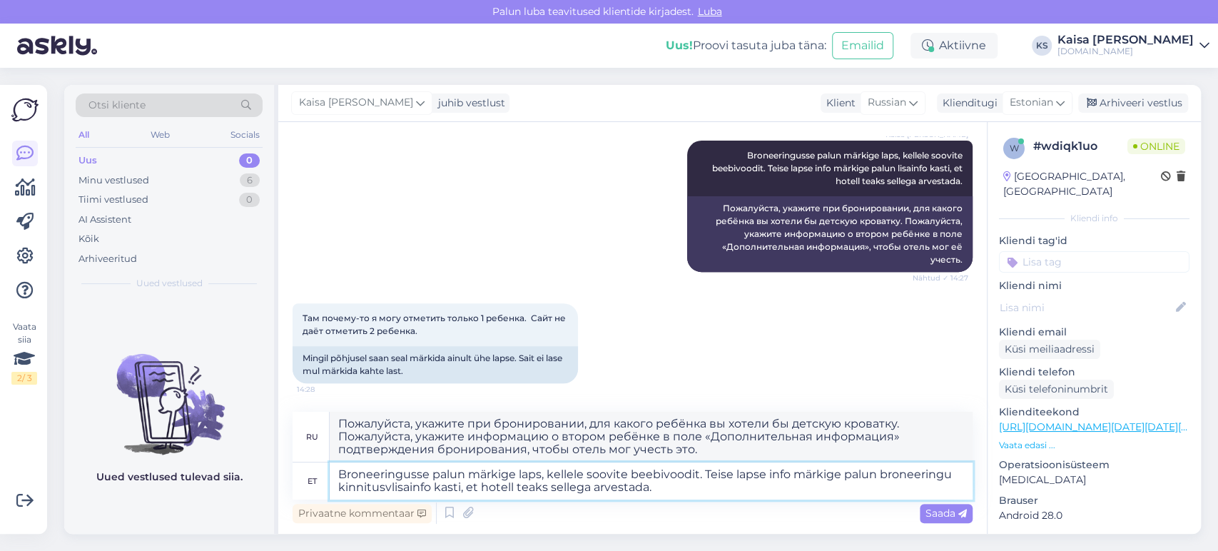
type textarea "Пожалуйста, укажите при бронировании, для какого ребёнка вы хотите детскую кров…"
type textarea "Broneeringusse palun märkige laps, kellele soovite beebivoodit. Teise lapse inf…"
type textarea "Пожалуйста, укажите при бронировании, для какого ребёнка вы хотели бы детскую к…"
type textarea "Broneeringusse palun märkige laps, kellele soovite beebivoodit. Teise lapse inf…"
type textarea "Пожалуйста, укажите при бронировании, для какого ребёнка вы хотите детскую кров…"
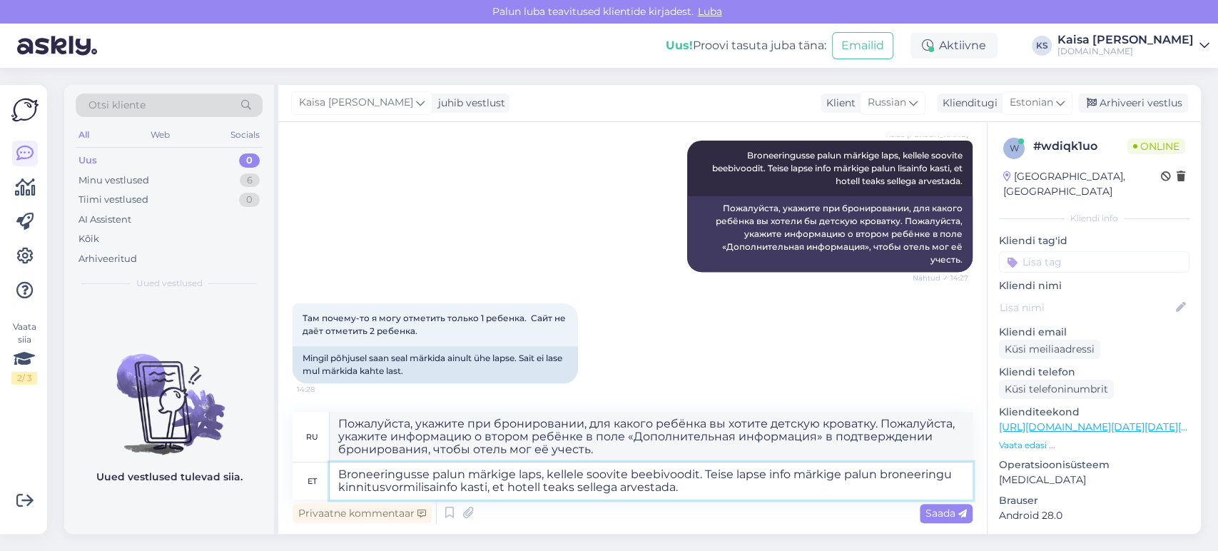
type textarea "Broneeringusse palun märkige laps, kellele soovite beebivoodit. Teise lapse inf…"
type textarea "Пожалуйста, укажите при бронировании, для какого ребёнка вы хотели бы детскую к…"
type textarea "Broneeringusse palun märkige laps, kellele soovite beebivoodit. Teise lapse inf…"
type textarea "Пожалуйста, укажите при бронировании, для какого ребёнка вы хотите детскую кров…"
type textarea "Broneeringusse palun märkige laps, kellele soovite beebivoodit. Teise lapse inf…"
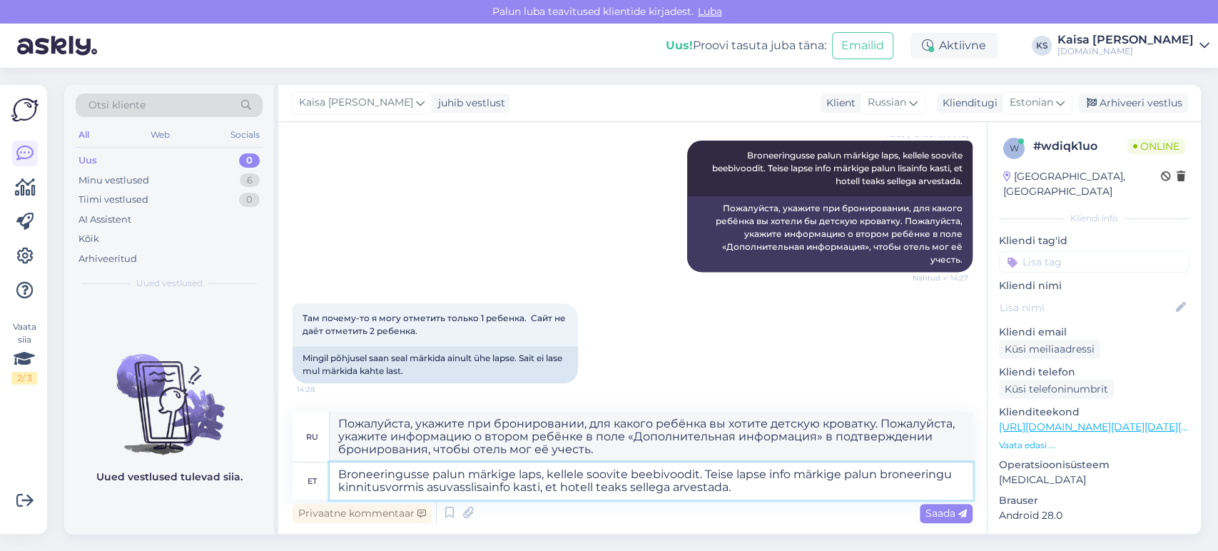
type textarea "Пожалуйста, укажите при бронировании, для какого ребёнка вы хотели бы детскую к…"
type textarea "Broneeringusse palun märkige laps, kellele soovite beebivoodit. Teise lapse inf…"
type textarea "Пожалуйста, укажите при бронировании, для какого ребёнка вы хотите детскую кров…"
click at [657, 487] on textarea "Broneeringusse palun märkige laps, kellele soovite beebivoodit. Teise lapse inf…" at bounding box center [651, 480] width 643 height 37
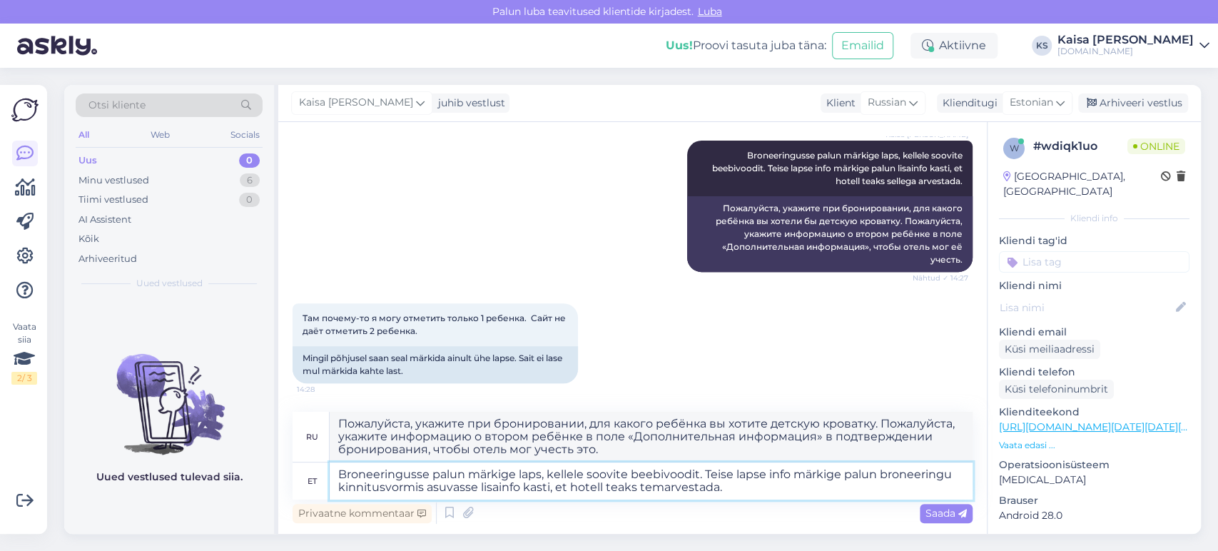
type textarea "Broneeringusse palun märkige laps, kellele soovite beebivoodit. Teise lapse inf…"
type textarea "Пожалуйста, укажите при бронировании, для какого ребёнка вы хотите детскую кров…"
type textarea "Broneeringusse palun märkige laps, kellele soovite beebivoodit. Teise lapse inf…"
type textarea "Пожалуйста, укажите при бронировании, для какого ребёнка вы хотите детскую кров…"
type textarea "Broneeringusse palun märkige laps, kellele soovite beebivoodit. Teise lapse inf…"
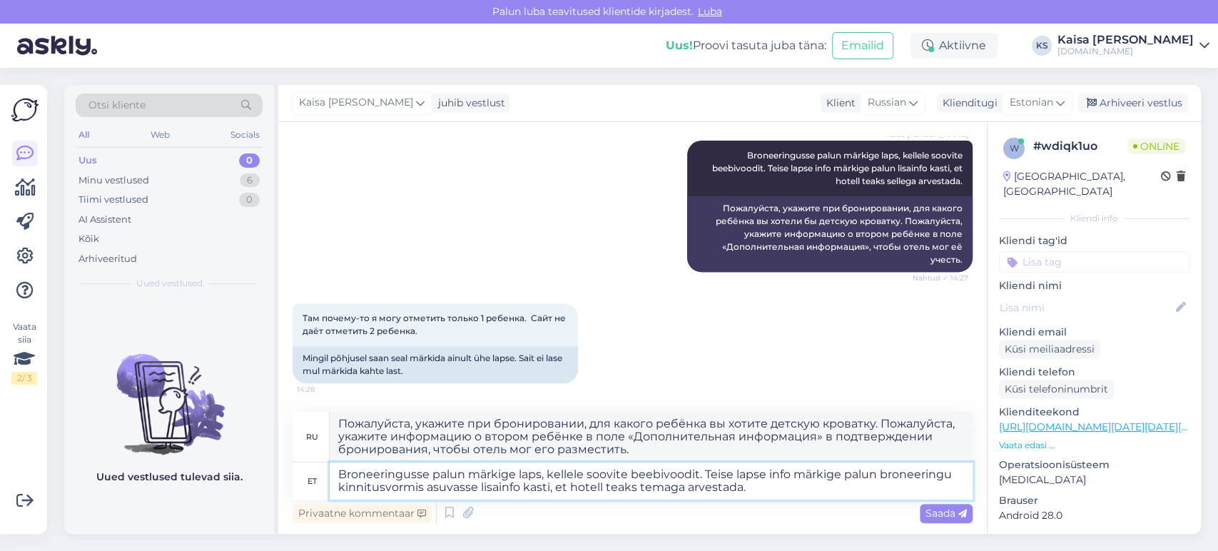
click at [810, 485] on textarea "Broneeringusse palun märkige laps, kellele soovite beebivoodit. Teise lapse inf…" at bounding box center [651, 480] width 643 height 37
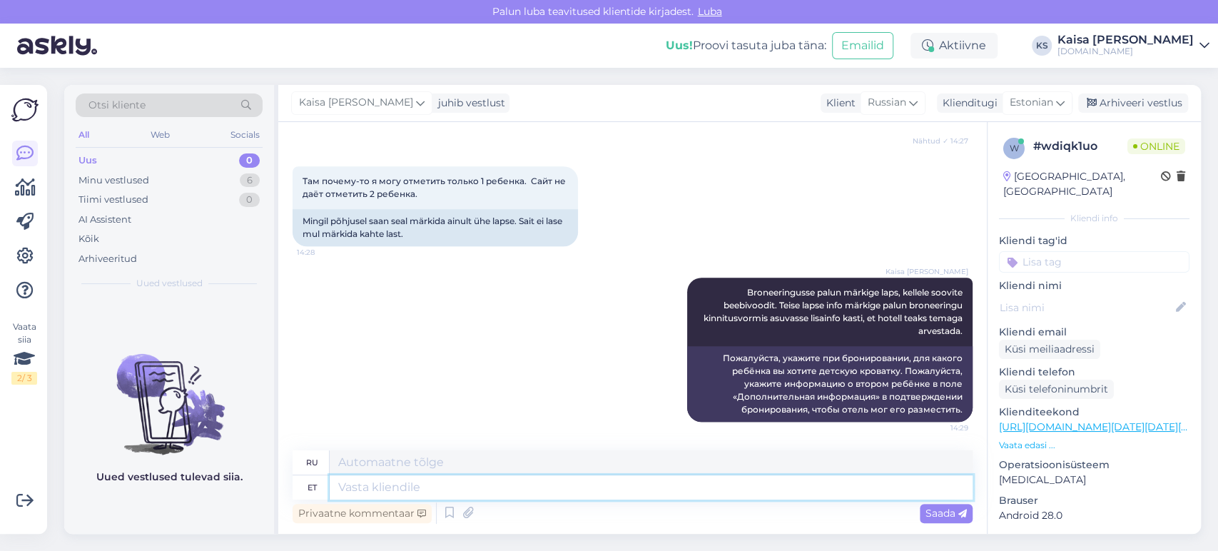
scroll to position [919, 0]
click at [522, 344] on div "[PERSON_NAME] Broneeringusse palun märkige laps, kellele soovite beebivoodit. T…" at bounding box center [633, 350] width 680 height 176
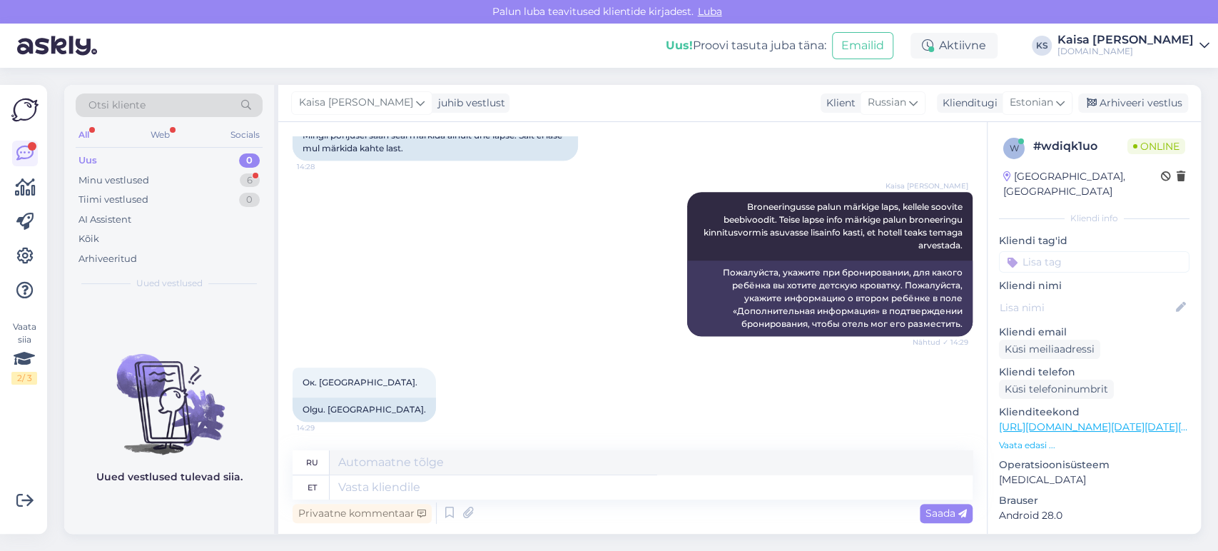
scroll to position [1005, 0]
click at [538, 491] on textarea at bounding box center [651, 487] width 643 height 24
type textarea "Palun ,"
type textarea "Пожалуйста"
type textarea "Palun, kas"
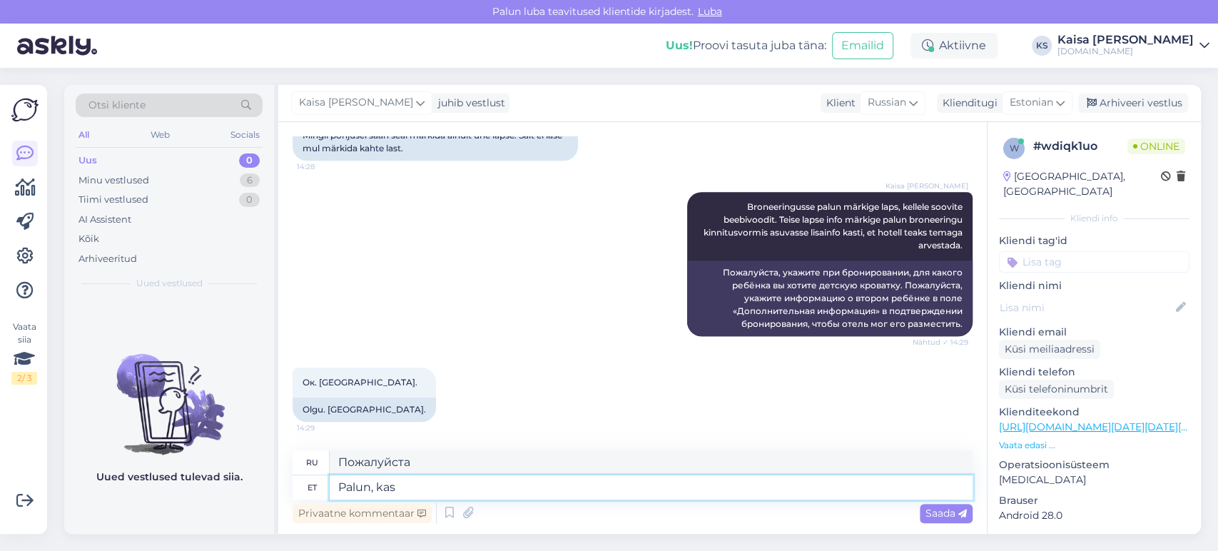
type textarea "Пожалуйста,"
type textarea "Palun, kas sa"
type textarea "Пожалуйста, можете"
type textarea "Palun, kas saan vee"
type textarea "Пожалуйста, можно мне"
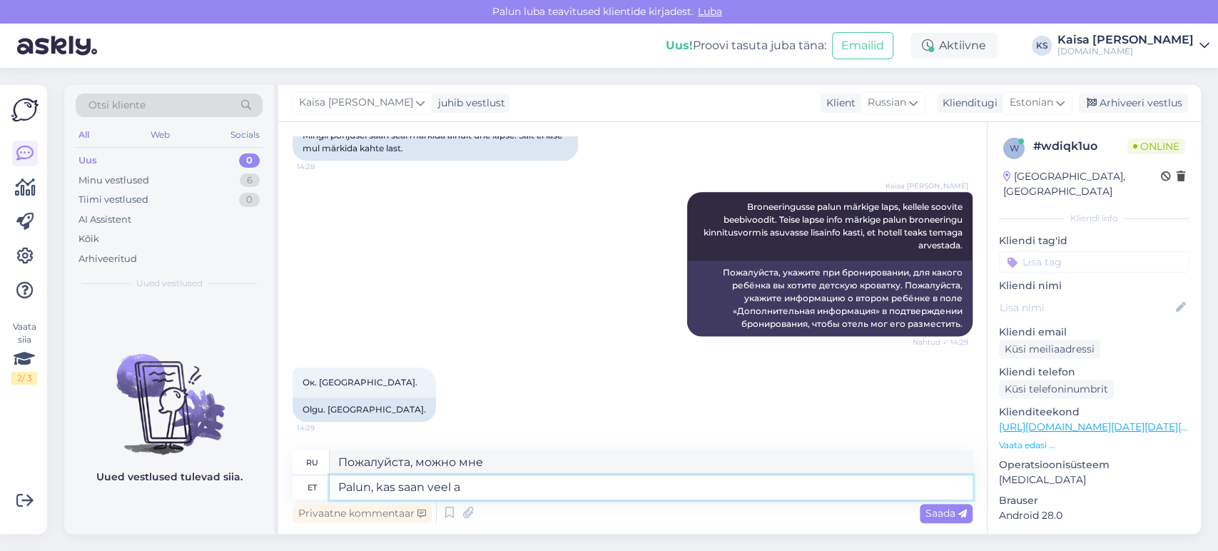
type textarea "Palun, kas saan veel ab"
type textarea "Можно мне еще, пожалуйста?"
type textarea "Palun, kas saan veel abiks ol"
type textarea "Пожалуйста, можете ли вы мне еще помочь?"
type textarea "Palun, kas saan veel abiks olla?"
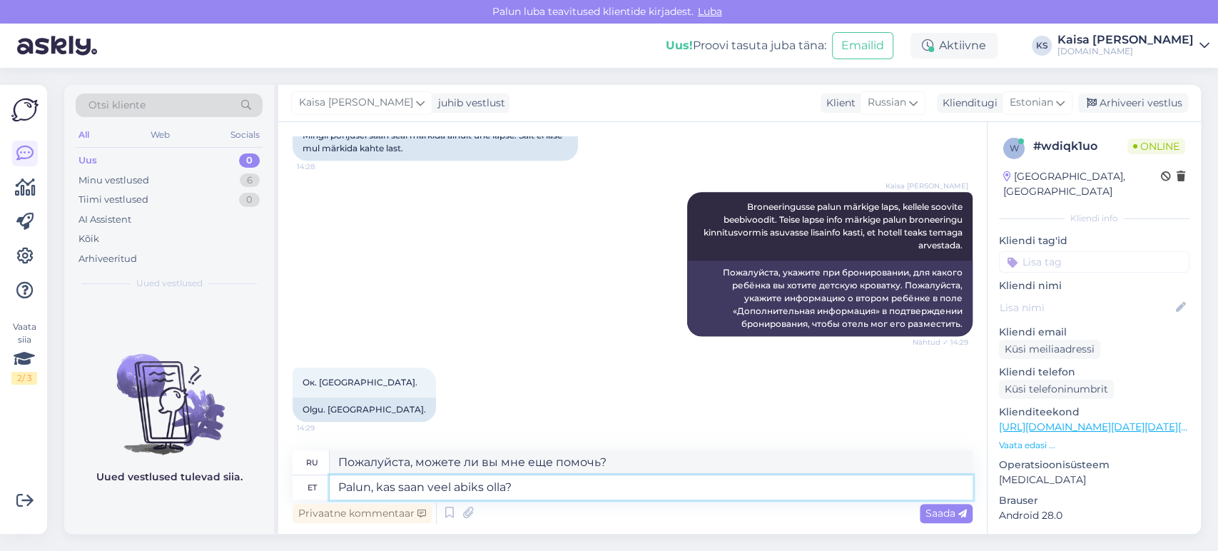
type textarea "Могу ли я еще чем-нибудь помочь?"
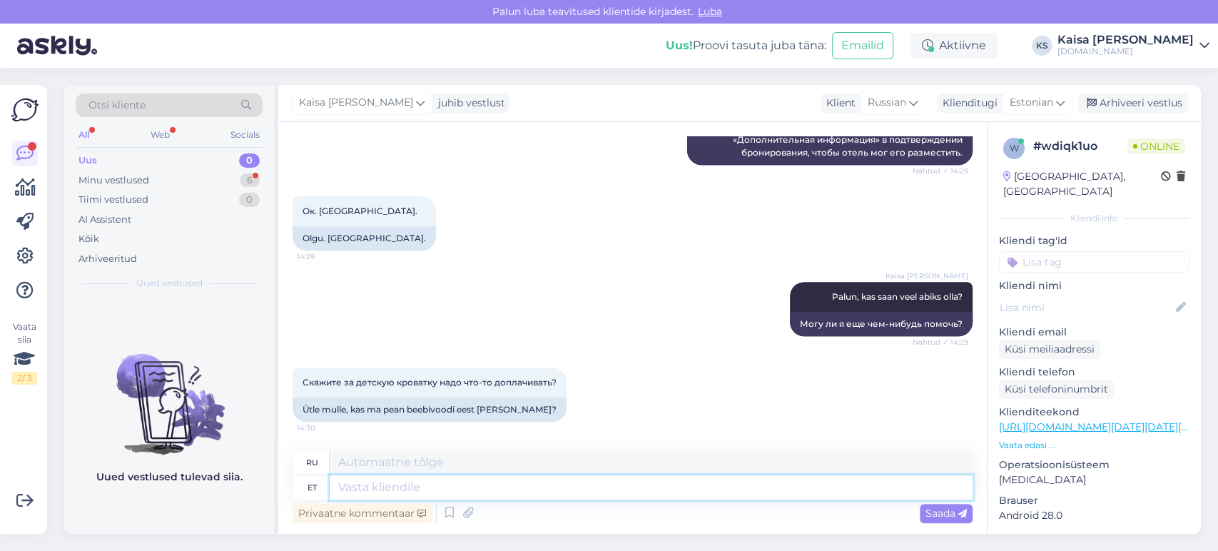
scroll to position [1176, 0]
click at [548, 485] on textarea at bounding box center [651, 487] width 643 height 24
type textarea "Milline lap"
type textarea "Который"
type textarea "Milline laps"
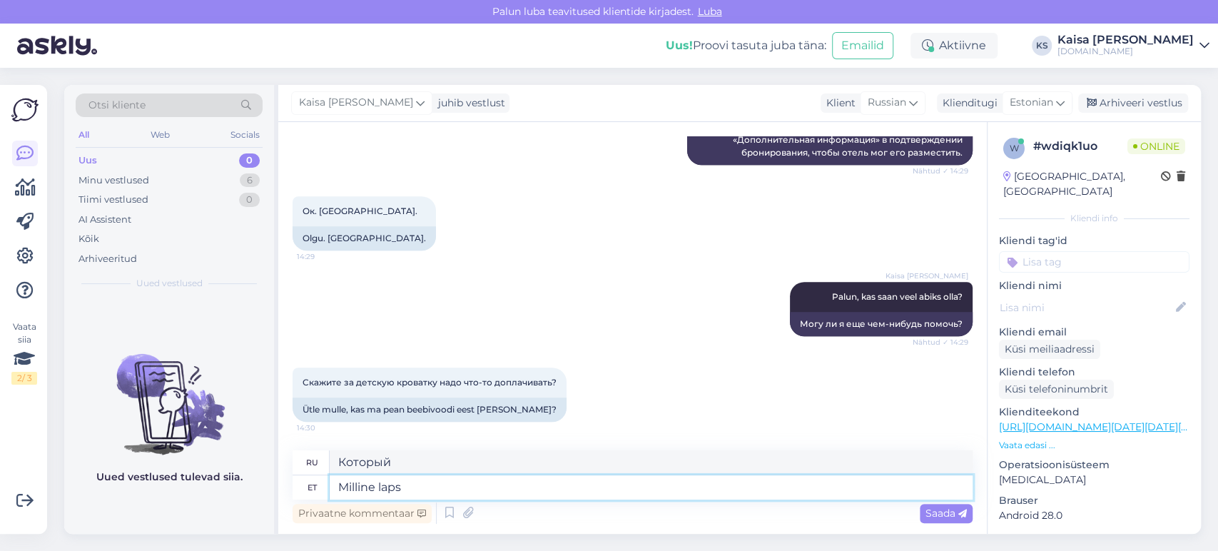
type textarea "Какой ребенок?"
type textarea "Mill"
type textarea "Который"
type textarea "M"
type textarea "М"
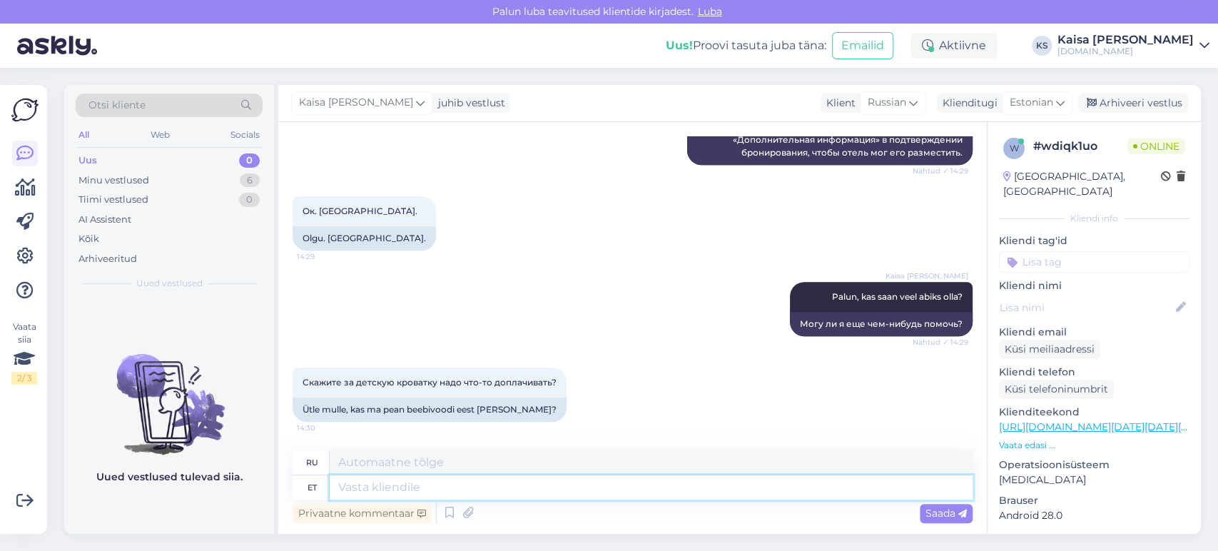
click at [597, 492] on textarea at bounding box center [651, 487] width 643 height 24
type textarea "Lisatasu"
type textarea "Дополнительная плата"
type textarea "Lisatasu lapse e"
type textarea "Доплата за ребенка"
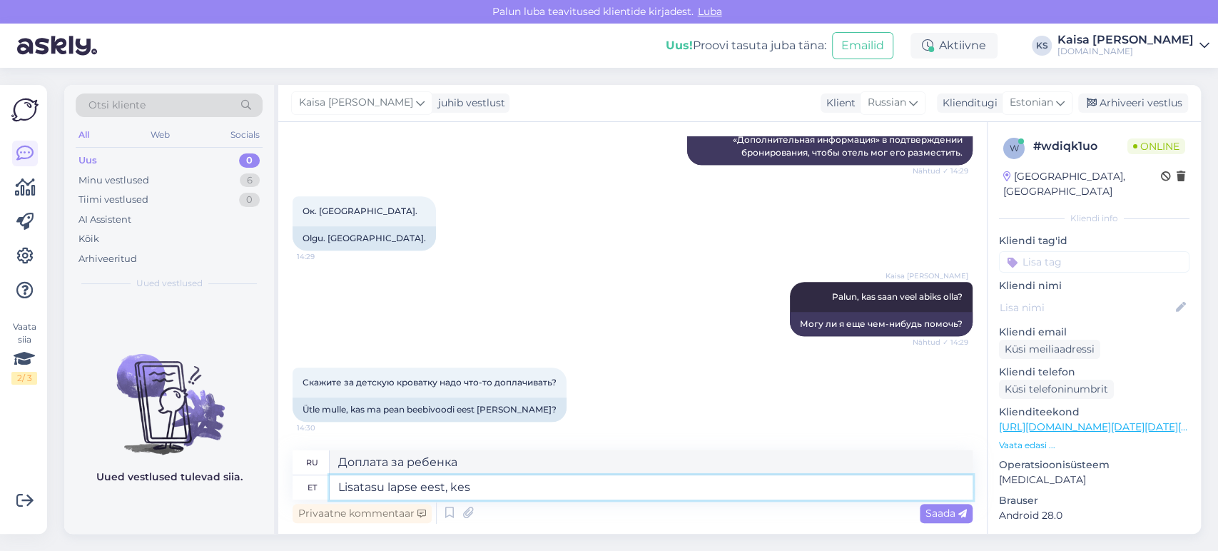
type textarea "Lisatasu lapse eest, kes"
type textarea "Доплата за ребенка,"
type textarea "Lisatasu lapse eest, kes ma"
type textarea "Дополнительная плата за ребенка, который"
type textarea "Lisatasu lapse eest, kes magab"
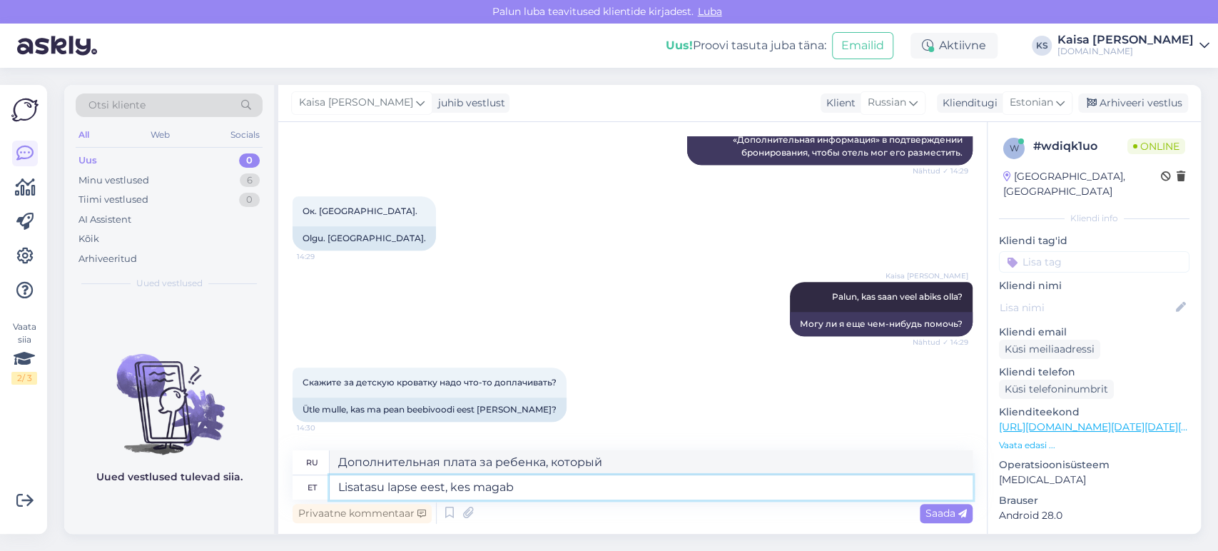
type textarea "Доплата за спящего ребенка"
type textarea "[PERSON_NAME] lapse eest, kes magab kaisus o"
type textarea "Доплата за ребенка, спящего в обнимку"
type textarea "Lisatasu lapse eest, kes magab kaisus on"
type textarea "За размещение ребенка в детской кроватке взимается дополнительная плата."
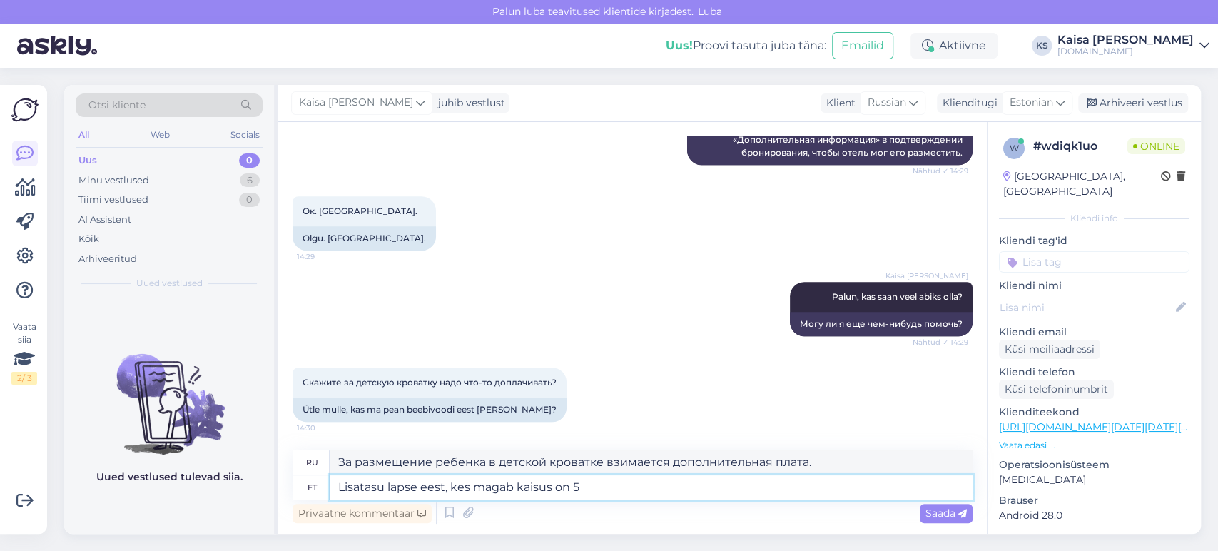
type textarea "Lisatasu lapse eest, kes magab kaisus on 5"
type textarea "Доплата за ребенка, спящего в детской кроватке, составляет 5"
type textarea "Lisatasu lapse eest, kes magab kaisus on 5 EUR /"
type textarea "Доплата за размещение ребенка в детской кроватке составляет 5 евро."
type textarea "Lisatasu lapse eest, kes magab kaisus on 5 EUR / öö koht"
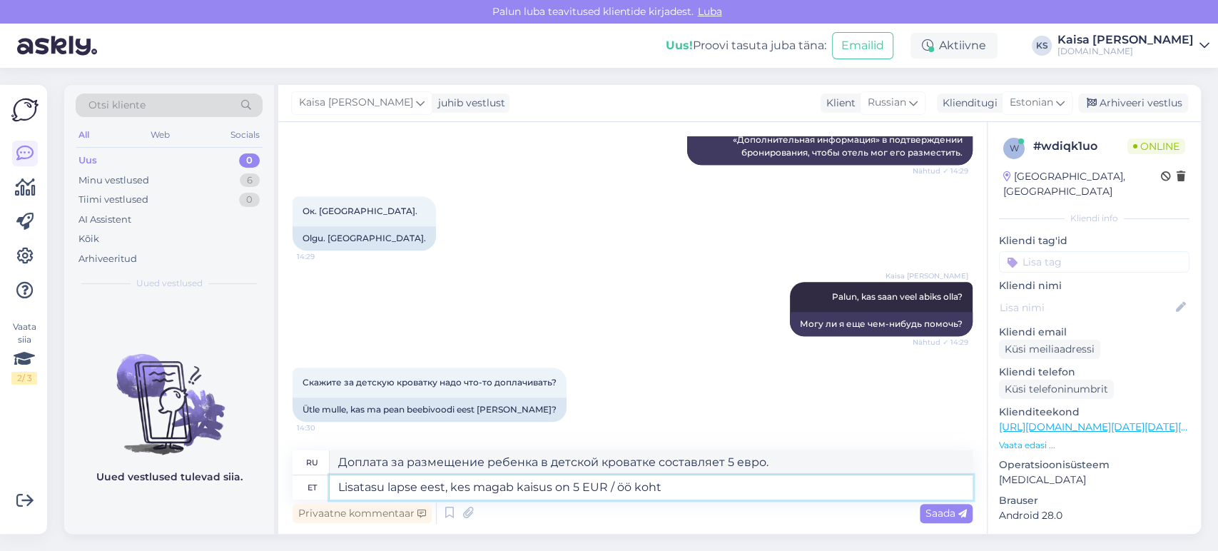
type textarea "Доплата за размещение ребенка в детской кроватке составляет 5 евро/ночь."
type textarea "[PERSON_NAME] lapse eest, kes magab kaisus on 5 EUR / öö kohta, mille saate tas…"
type textarea "Доплата за размещение ребенка в детской кроватке составляет 5 евро/ночь, котору…"
type textarea "Lisatasu lapse eest, kes magab kaisus on 5 EUR / öö kohta, mille saate tasuda h…"
type textarea "Доплата за размещение ребенка в детской кроватке составляет 5 евро/ночь, котору…"
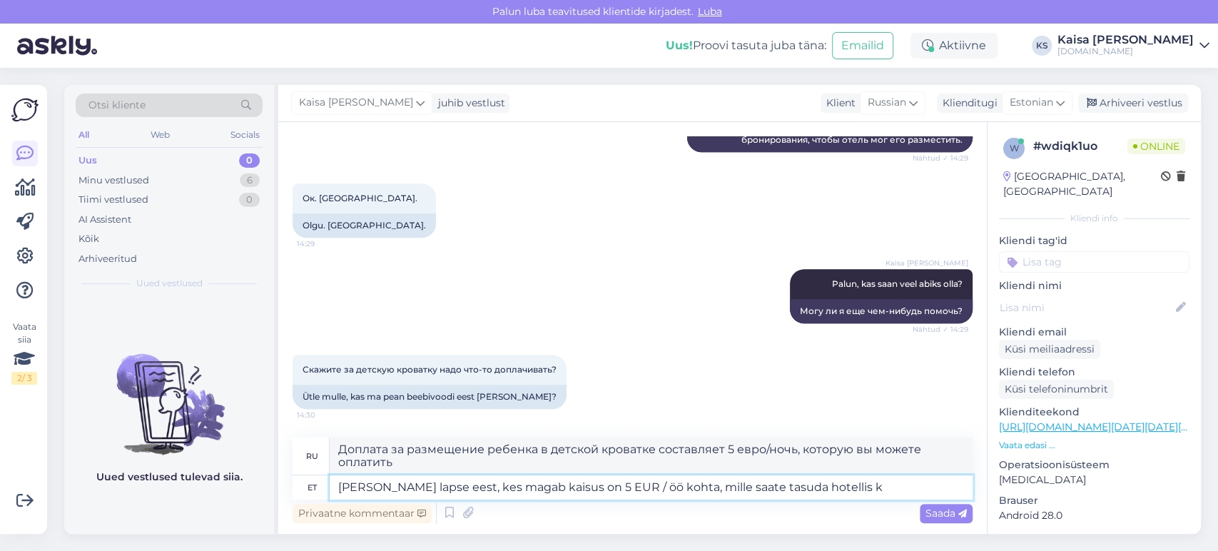
type textarea "[PERSON_NAME] lapse eest, kes magab kaisus on 5 EUR / öö kohta, mille saate tas…"
type textarea "Доплата за размещение ребенка в детской кроватке составляет 5 евро/ночь и может…"
type textarea "[PERSON_NAME] lapse eest, kes magab kaisus on 5 EUR / öö kohta, mille saate tas…"
type textarea "Доплата за размещение ребенка в детской кроватке составляет 5 евро/ночь и может…"
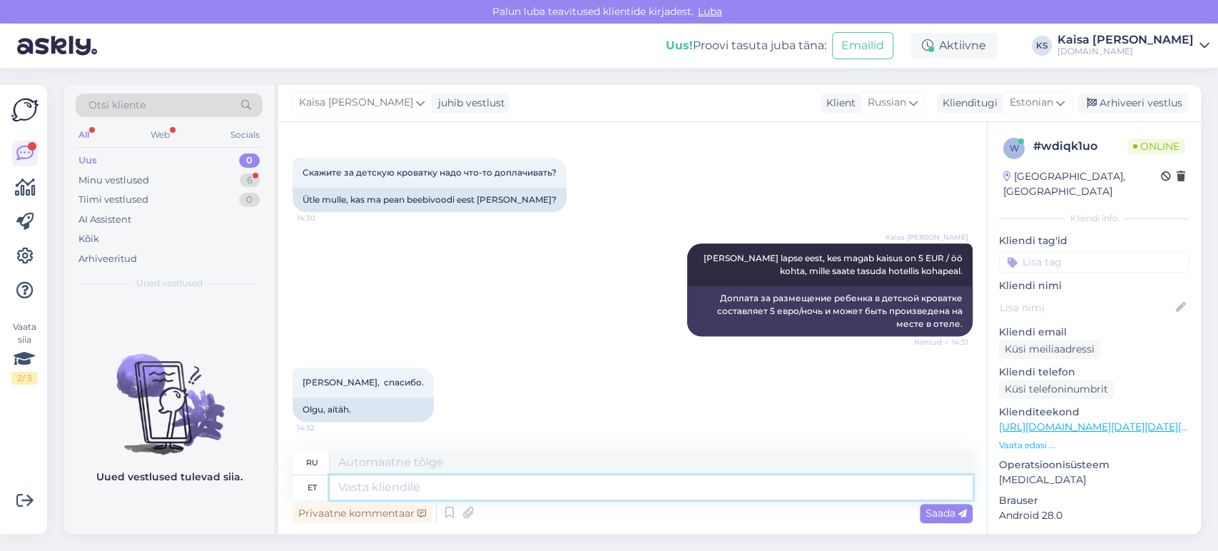
scroll to position [1386, 0]
type textarea "Palun."
type textarea "Пожалуйста."
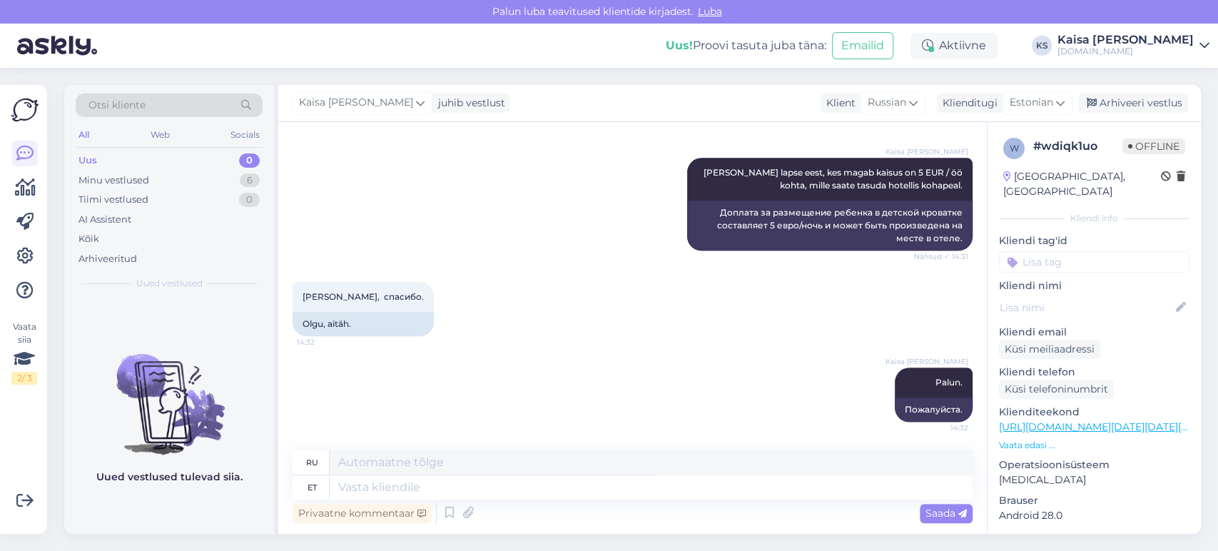
click at [599, 318] on div "[PERSON_NAME], спасибо. 14:32 Olgu, [GEOGRAPHIC_DATA]." at bounding box center [633, 309] width 680 height 86
click at [712, 353] on div "[PERSON_NAME]. 14:32 Пожалуйста." at bounding box center [633, 395] width 680 height 86
click at [234, 177] on div "Minu vestlused 6" at bounding box center [169, 181] width 187 height 20
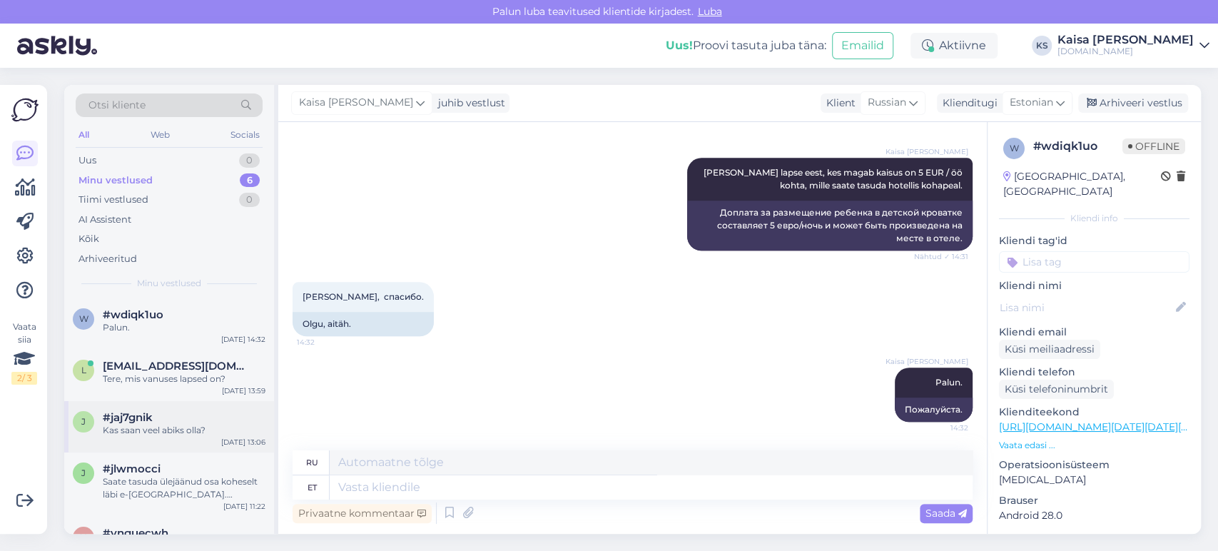
click at [178, 420] on div "#jaj7gnik" at bounding box center [184, 417] width 163 height 13
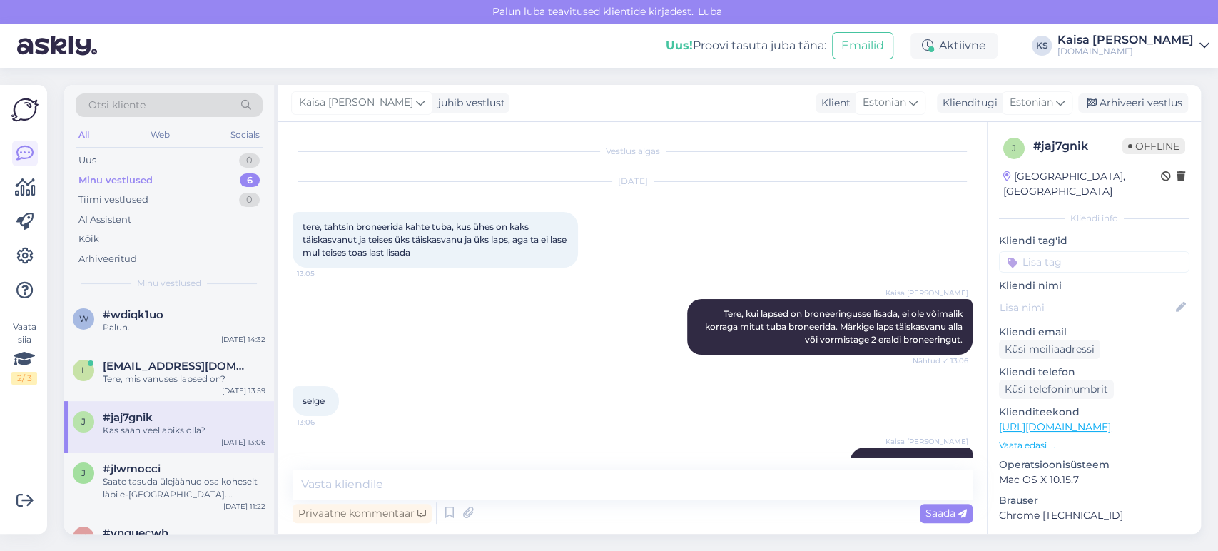
scroll to position [36, 0]
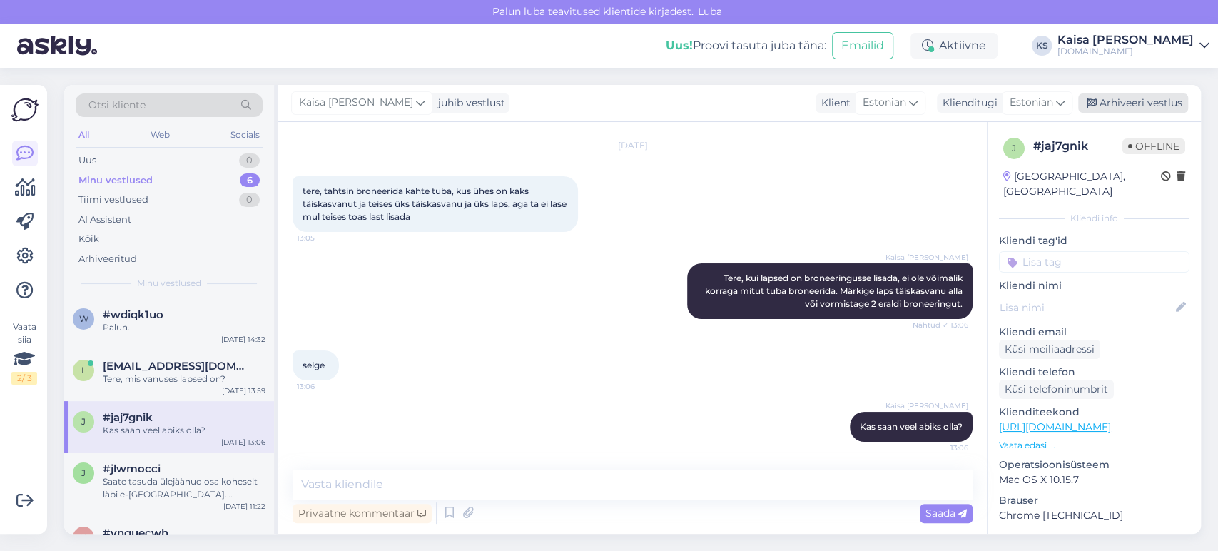
click at [1111, 103] on div "Arhiveeri vestlus" at bounding box center [1133, 102] width 110 height 19
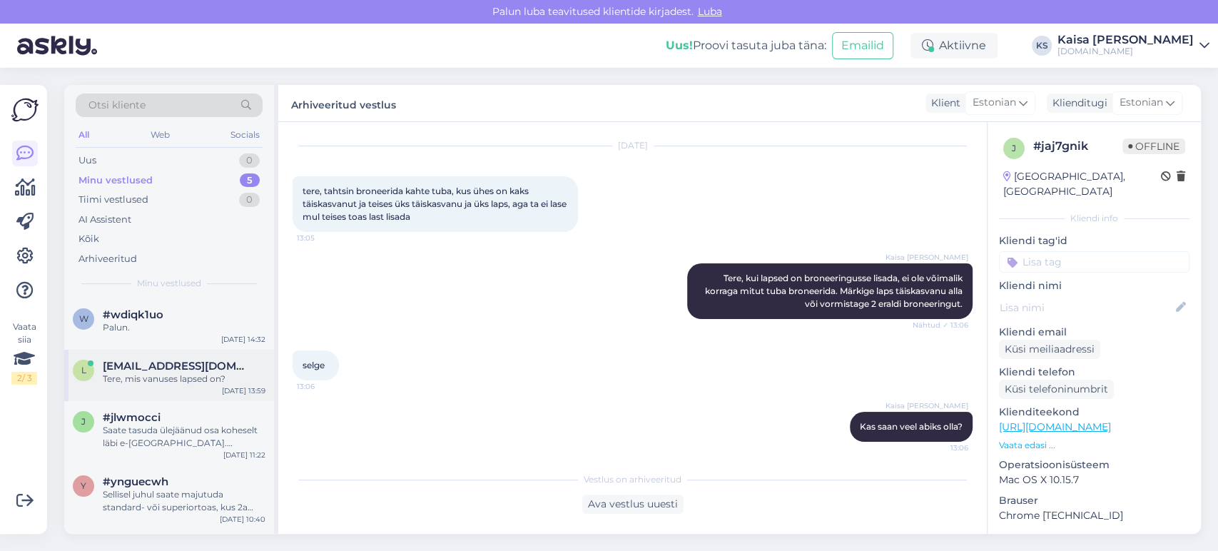
click at [211, 375] on div "Tere, mis vanuses lapsed on?" at bounding box center [184, 379] width 163 height 13
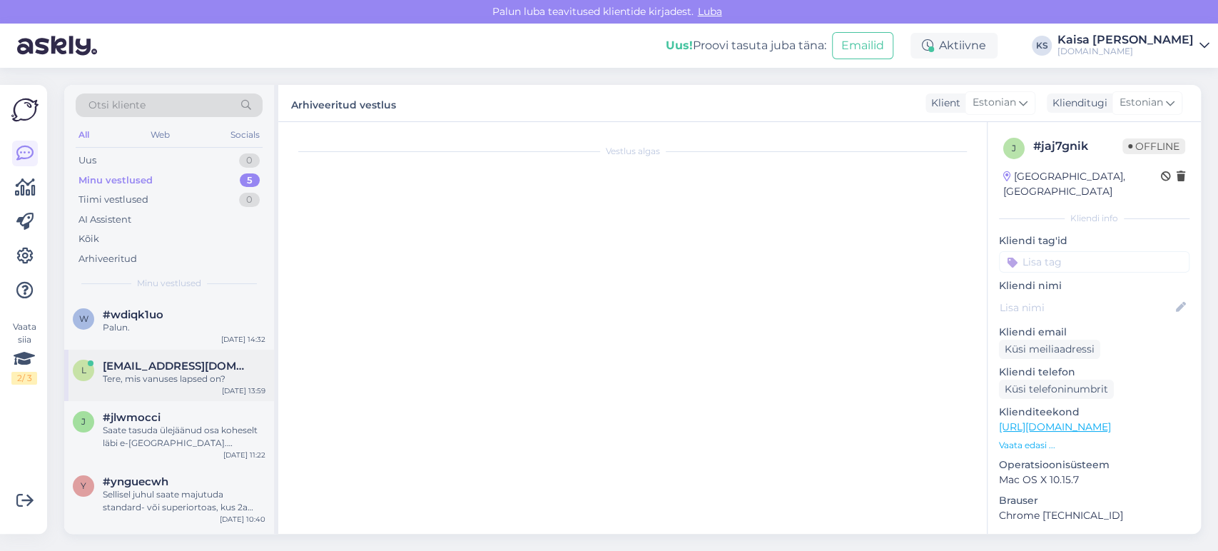
scroll to position [0, 0]
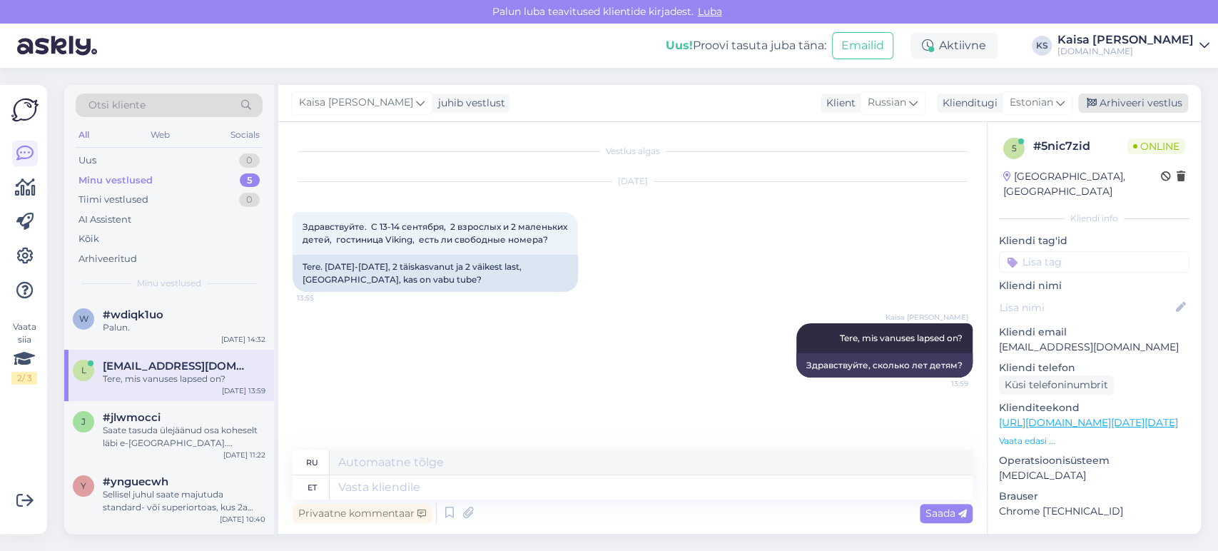
click at [1146, 110] on div "Arhiveeri vestlus" at bounding box center [1133, 102] width 110 height 19
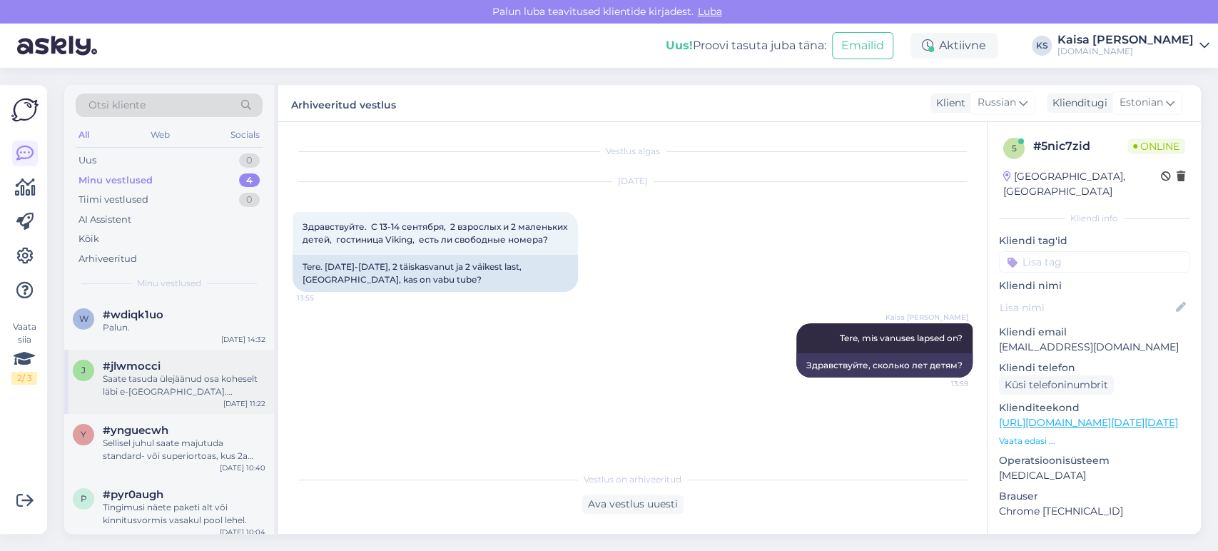
click at [143, 373] on div "Saate tasuda ülejäänud osa koheselt läbi e-[GEOGRAPHIC_DATA]. [PERSON_NAME] kuv…" at bounding box center [184, 386] width 163 height 26
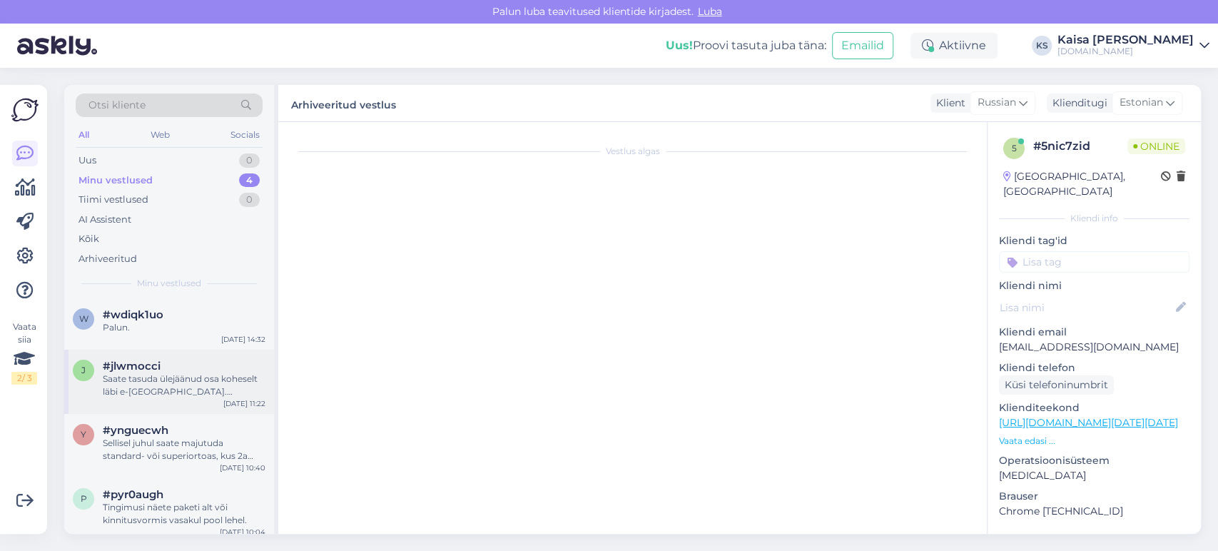
scroll to position [229, 0]
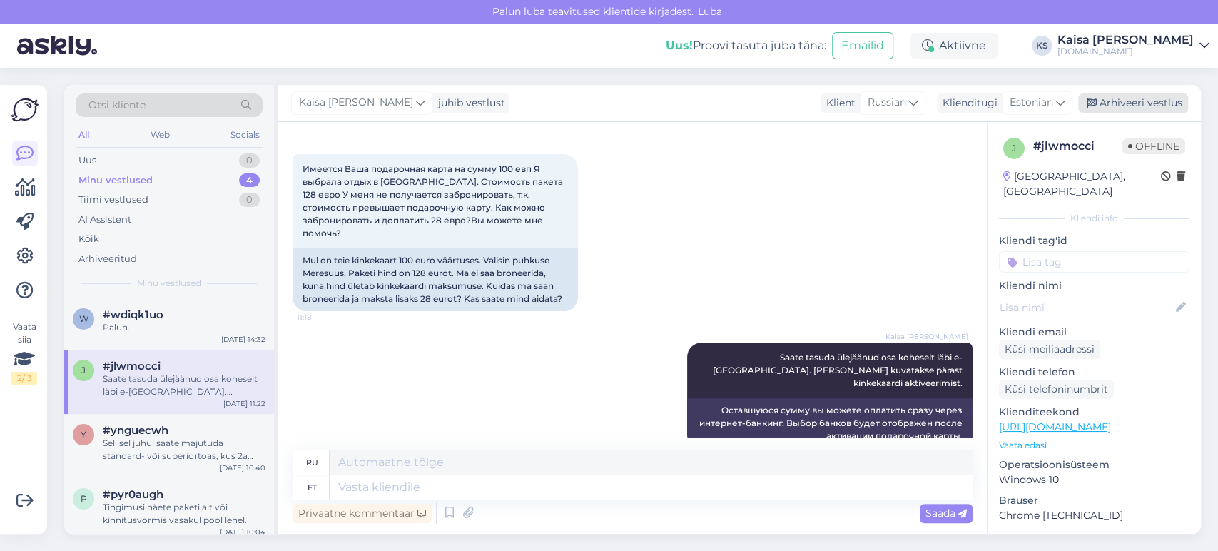
click at [1163, 99] on div "Arhiveeri vestlus" at bounding box center [1133, 102] width 110 height 19
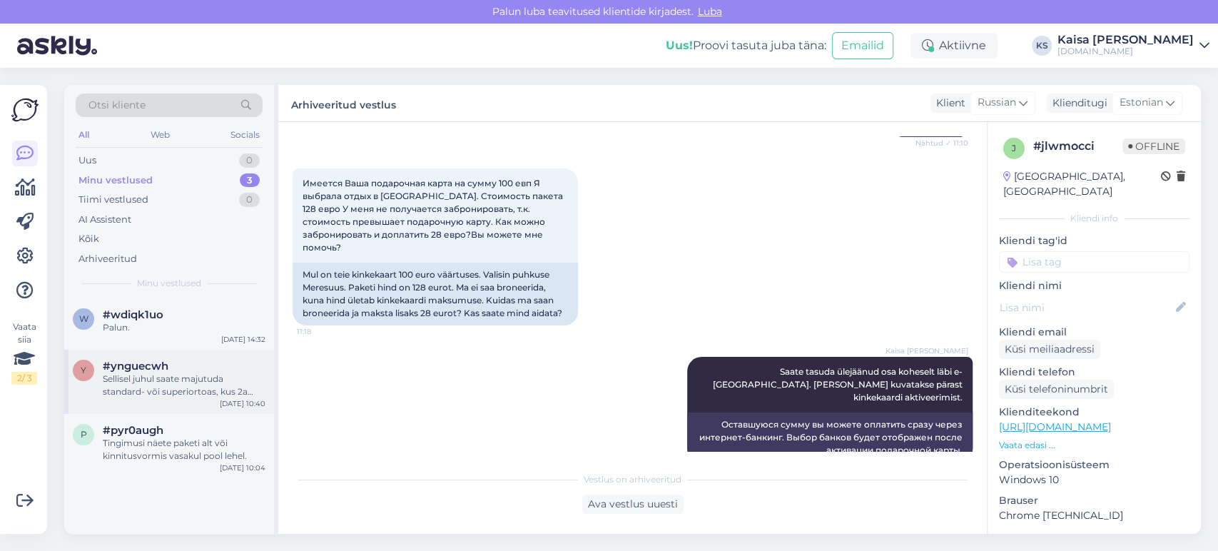
click at [203, 388] on div "Sellisel juhul saate majutuda standard- või superiortoas, kus 2a laps magab van…" at bounding box center [184, 386] width 163 height 26
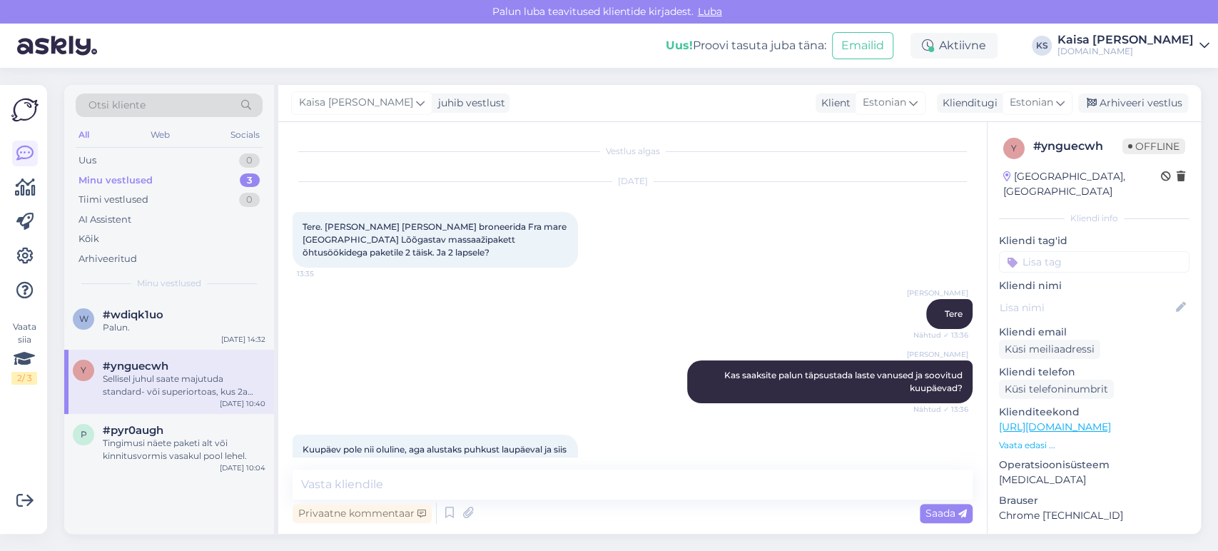
scroll to position [2651, 0]
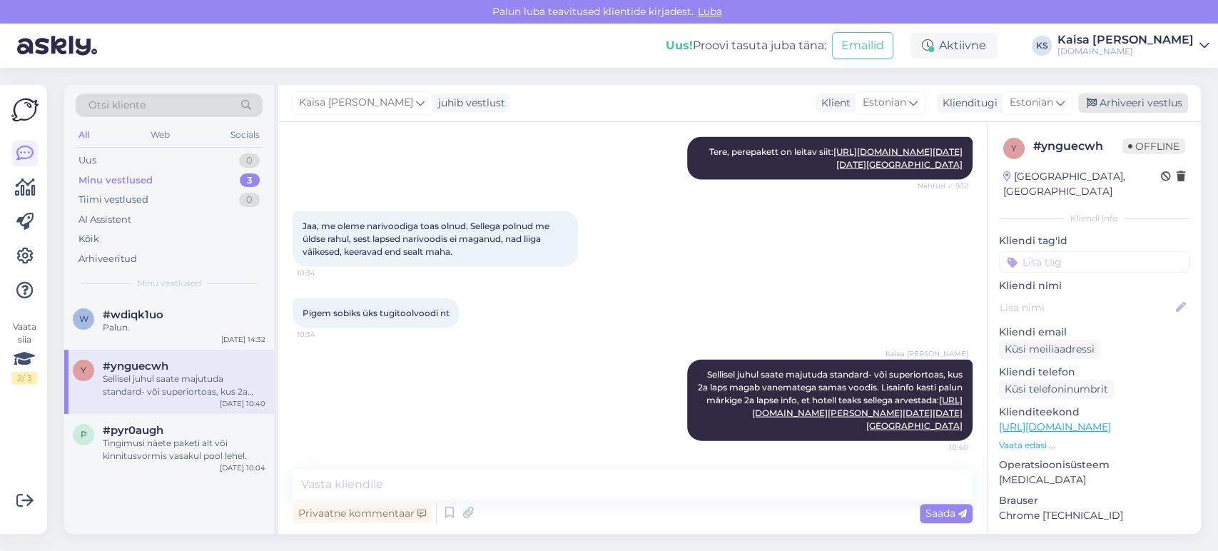
click at [1126, 108] on div "Arhiveeri vestlus" at bounding box center [1133, 102] width 110 height 19
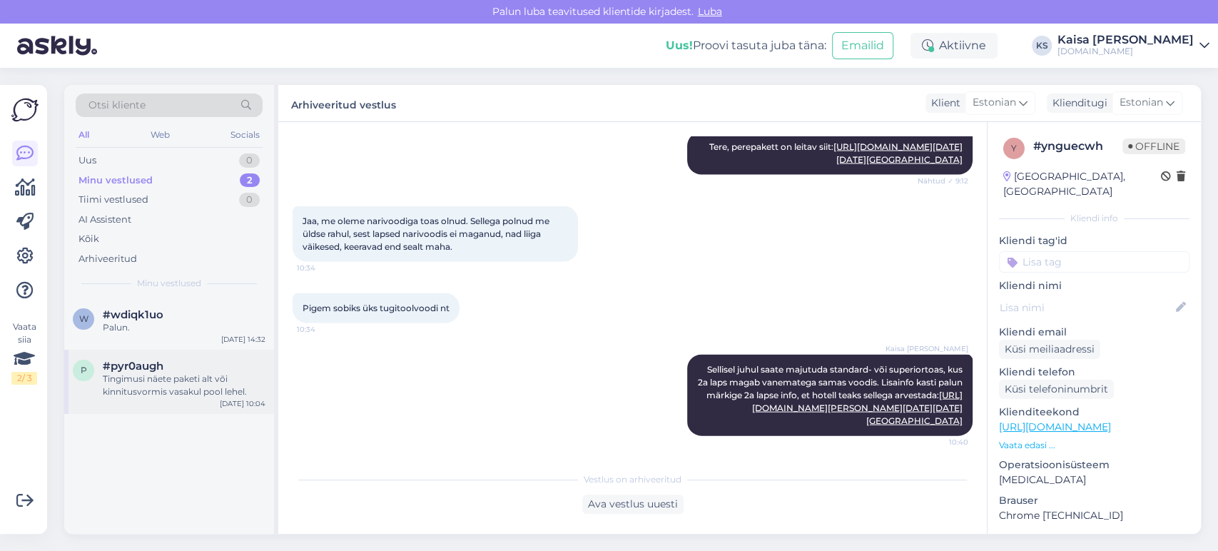
click at [161, 379] on div "Tingimusi näete paketi alt või kinnitusvormis vasakul pool lehel." at bounding box center [184, 386] width 163 height 26
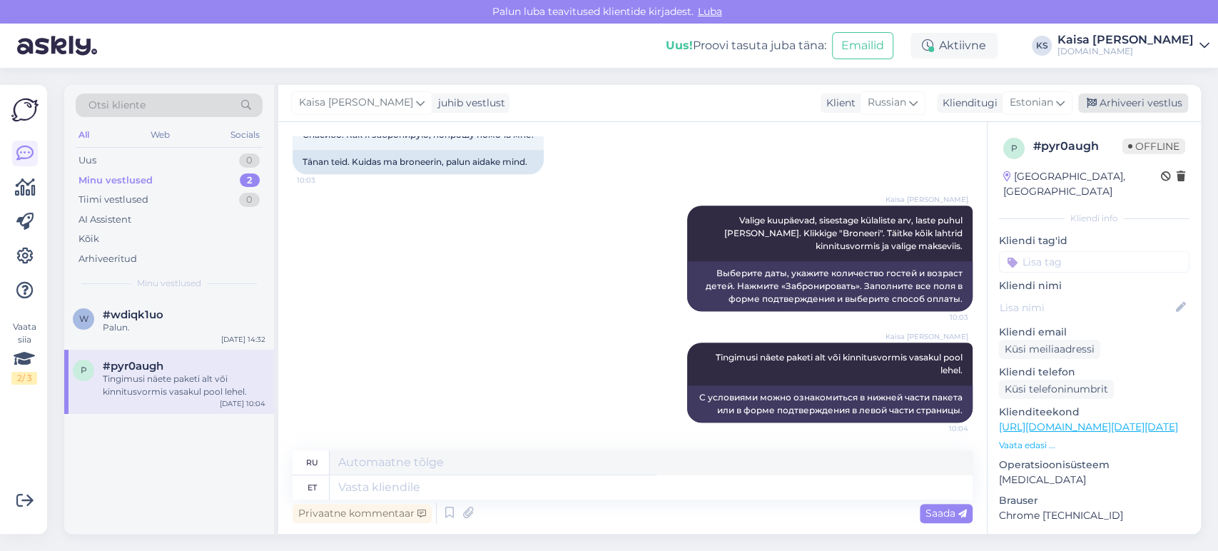
click at [1130, 107] on div "Arhiveeri vestlus" at bounding box center [1133, 102] width 110 height 19
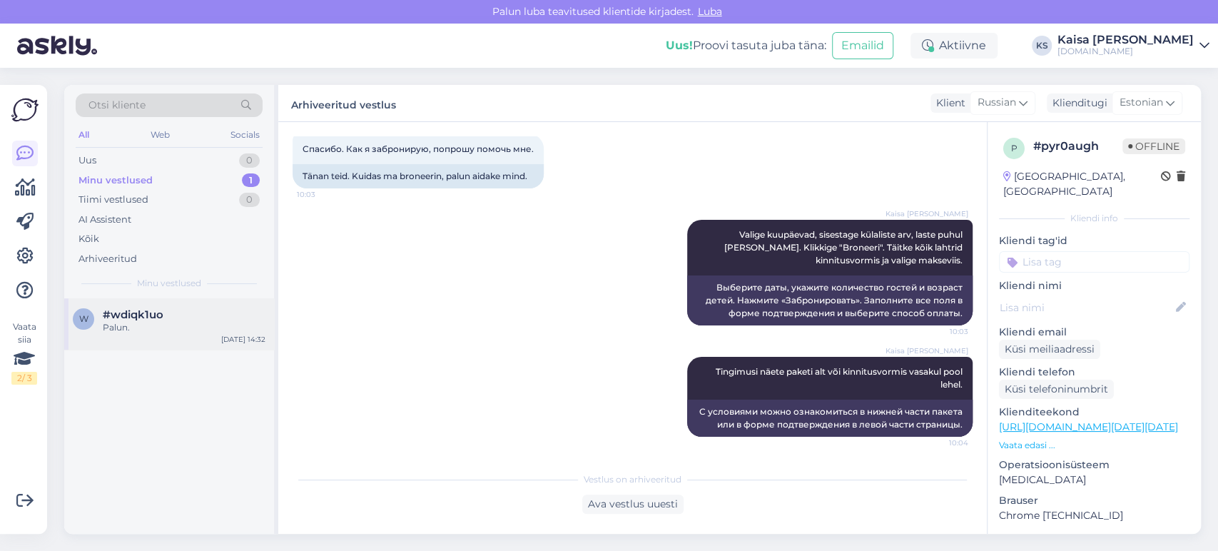
click at [197, 323] on div "Palun." at bounding box center [184, 327] width 163 height 13
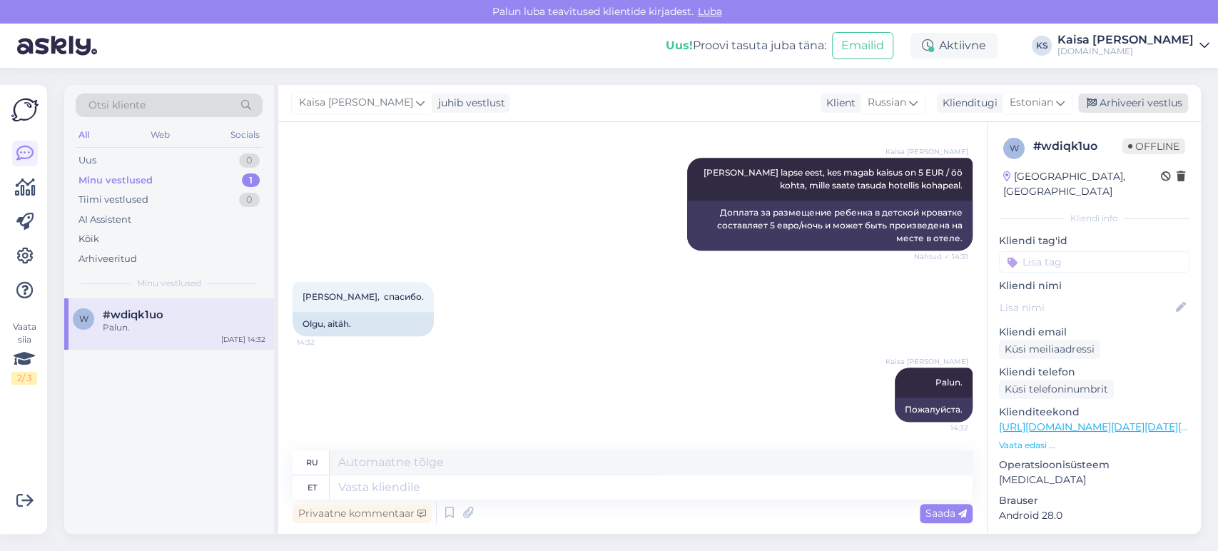
click at [1133, 101] on div "Arhiveeri vestlus" at bounding box center [1133, 102] width 110 height 19
